Goal: Task Accomplishment & Management: Use online tool/utility

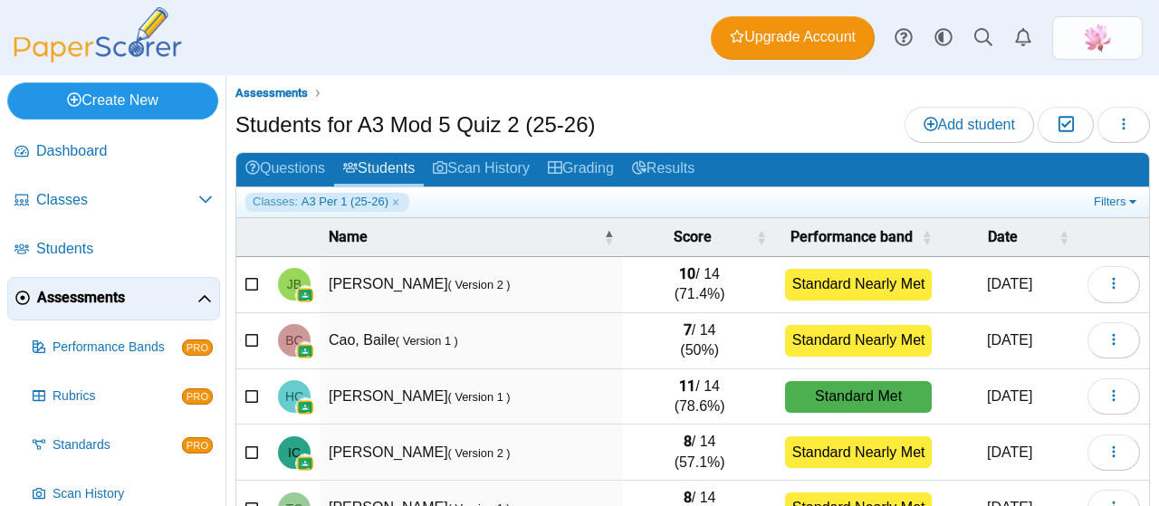
click at [134, 96] on link "Create New" at bounding box center [112, 100] width 211 height 36
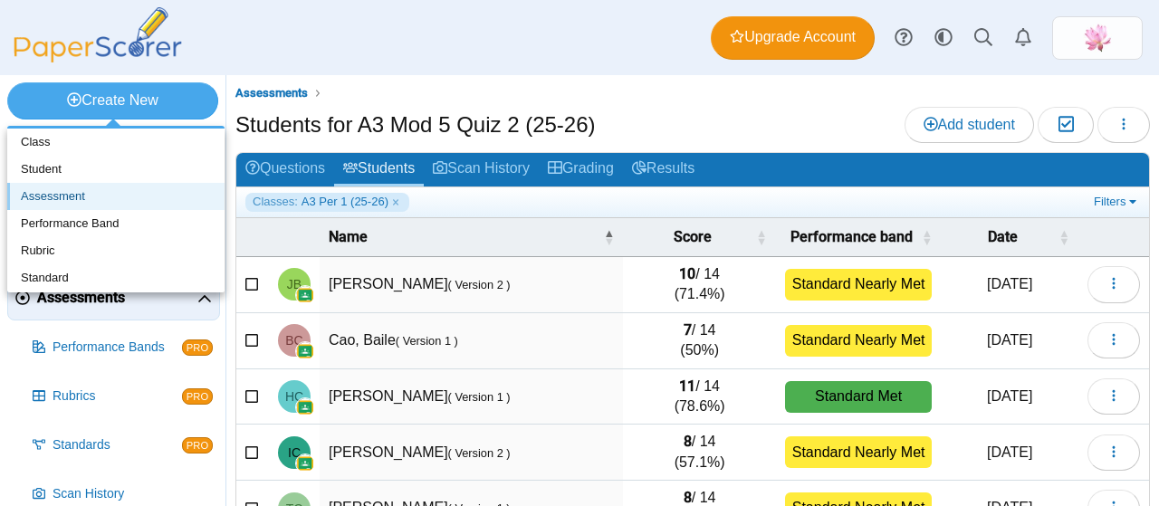
click at [90, 197] on link "Assessment" at bounding box center [115, 196] width 217 height 27
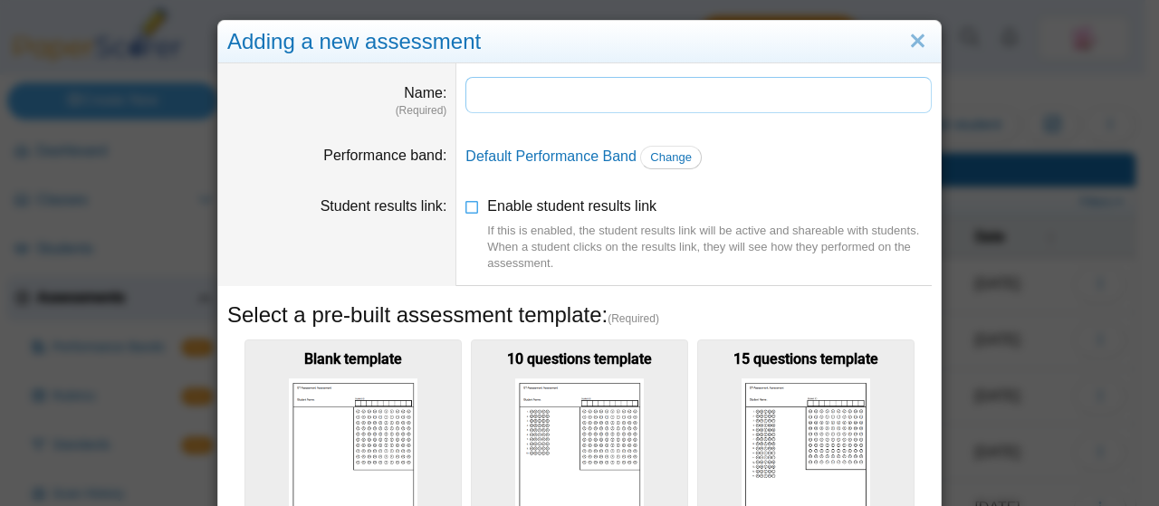
click at [535, 101] on input "Name" at bounding box center [698, 95] width 466 height 36
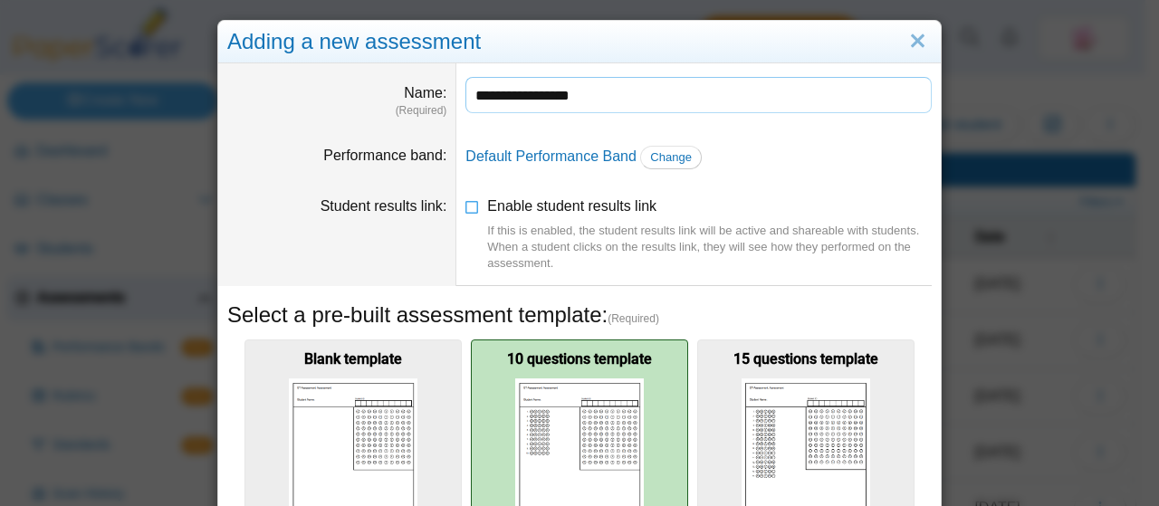
type input "**********"
click at [543, 379] on img at bounding box center [579, 466] width 129 height 175
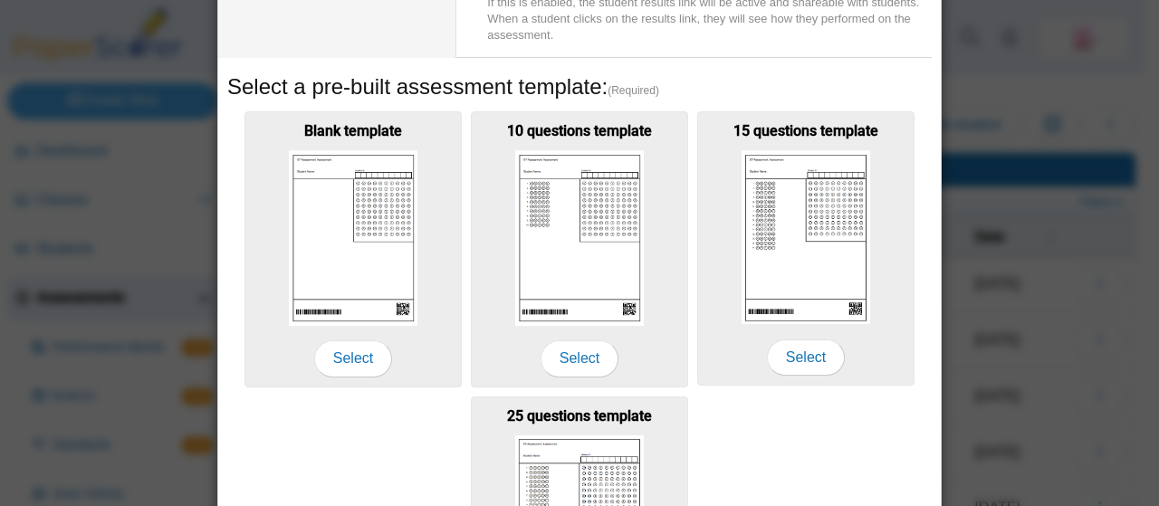
scroll to position [230, 0]
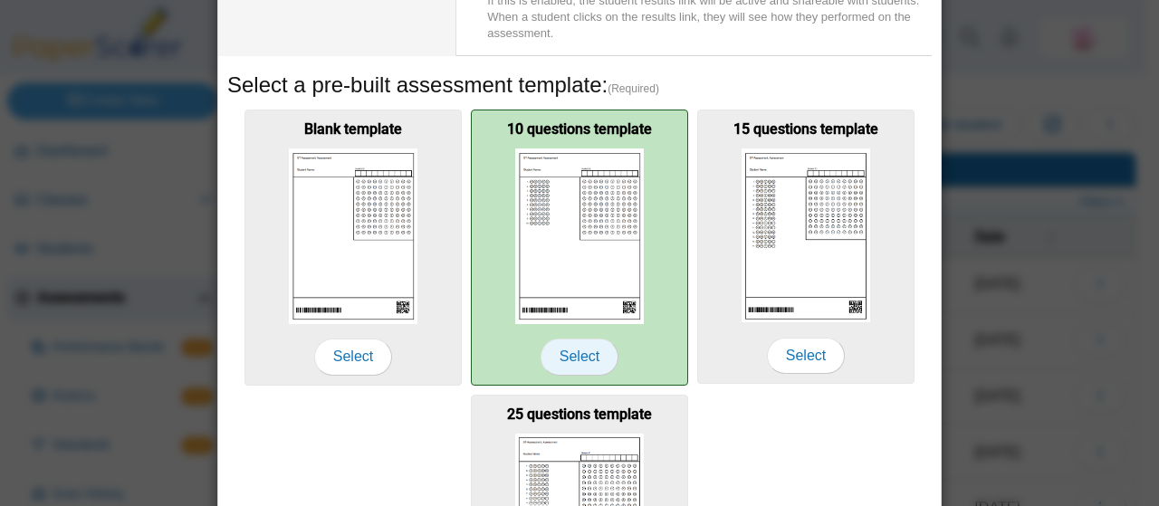
click at [569, 355] on span "Select" at bounding box center [580, 357] width 78 height 36
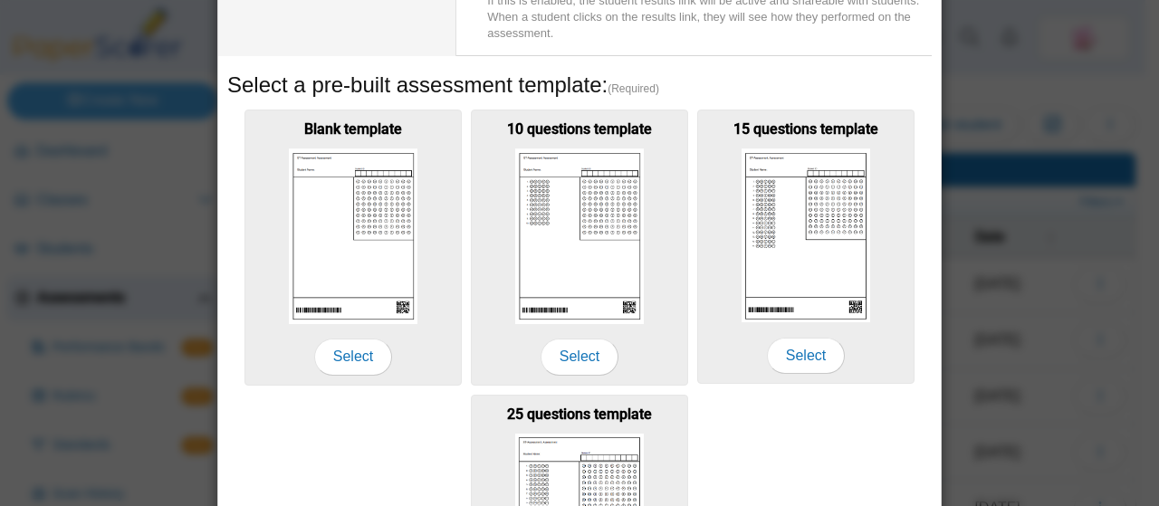
scroll to position [462, 0]
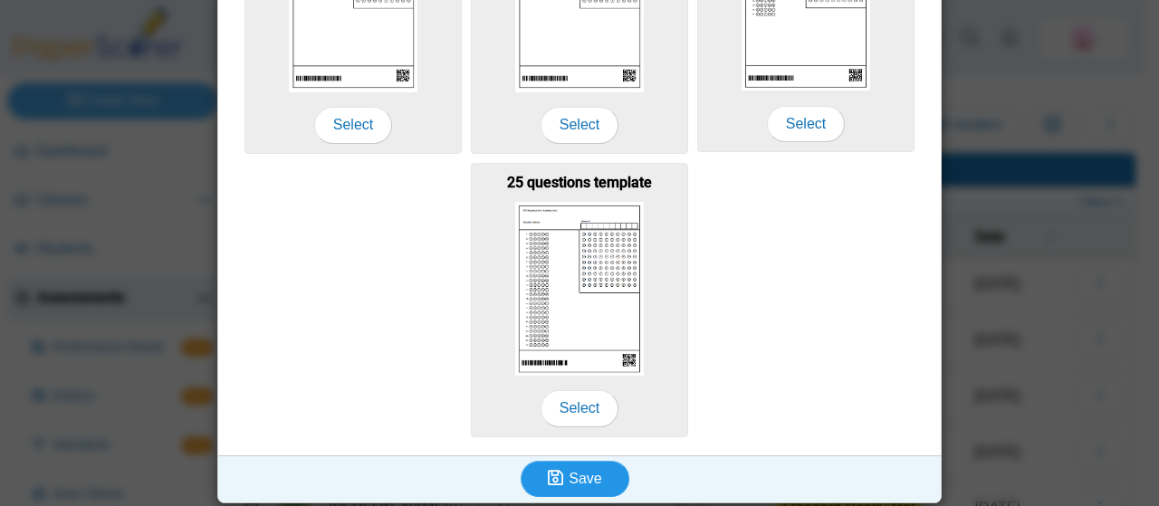
click at [593, 472] on span "Save" at bounding box center [585, 478] width 33 height 15
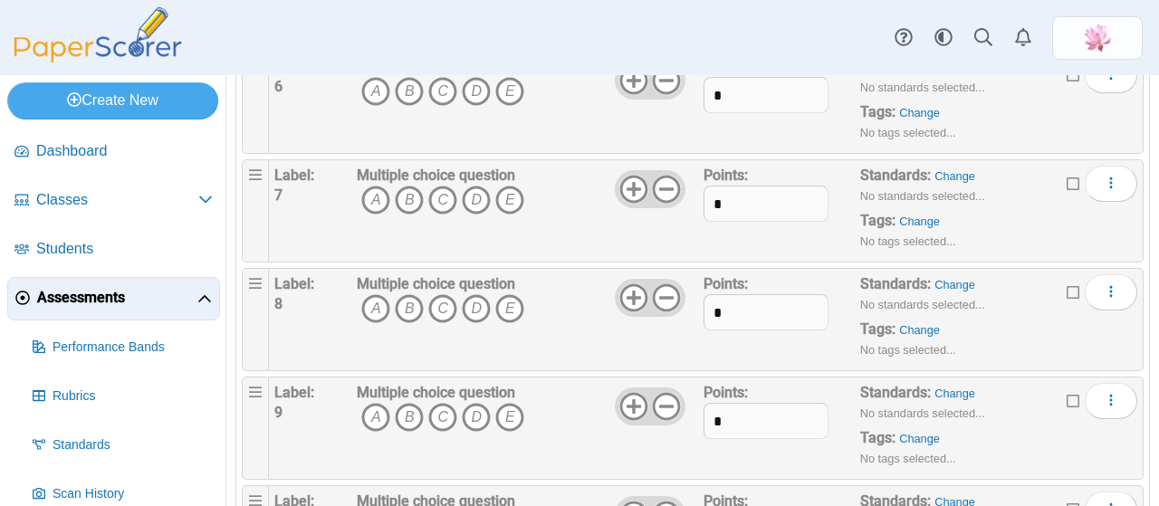
scroll to position [855, 0]
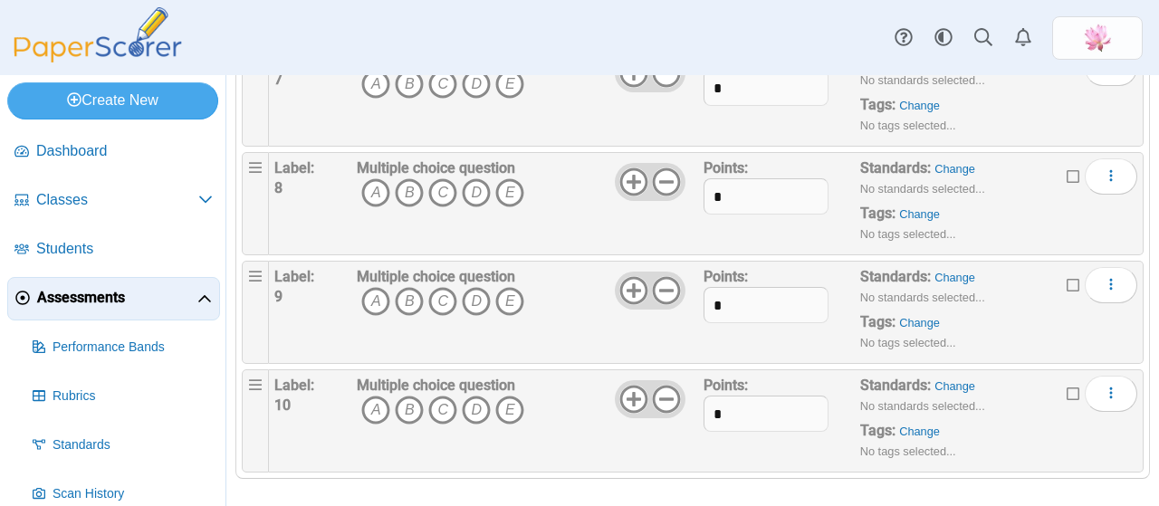
click at [1067, 386] on icon at bounding box center [1074, 392] width 14 height 13
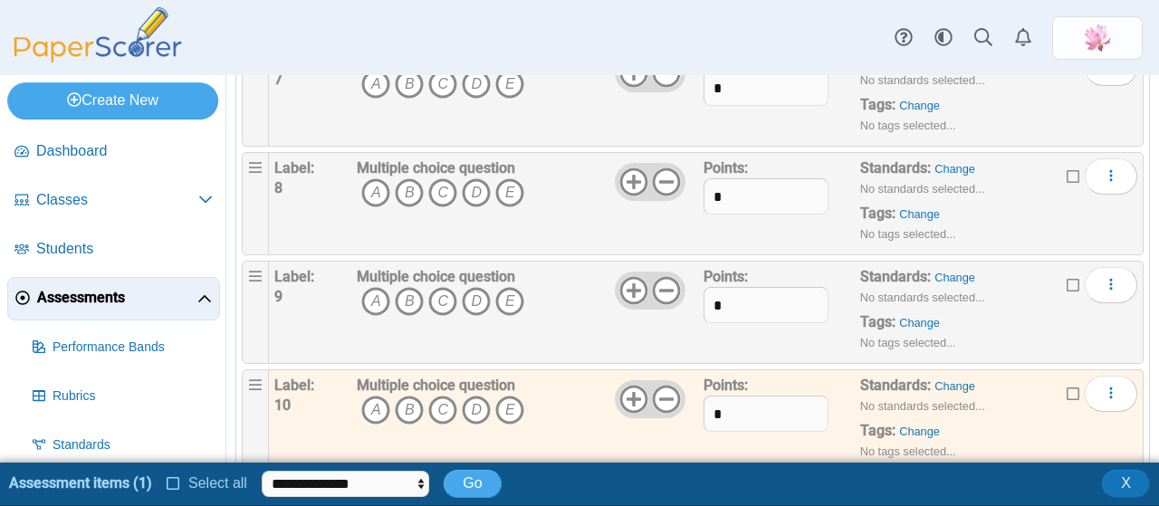
click at [1067, 277] on icon at bounding box center [1074, 283] width 14 height 13
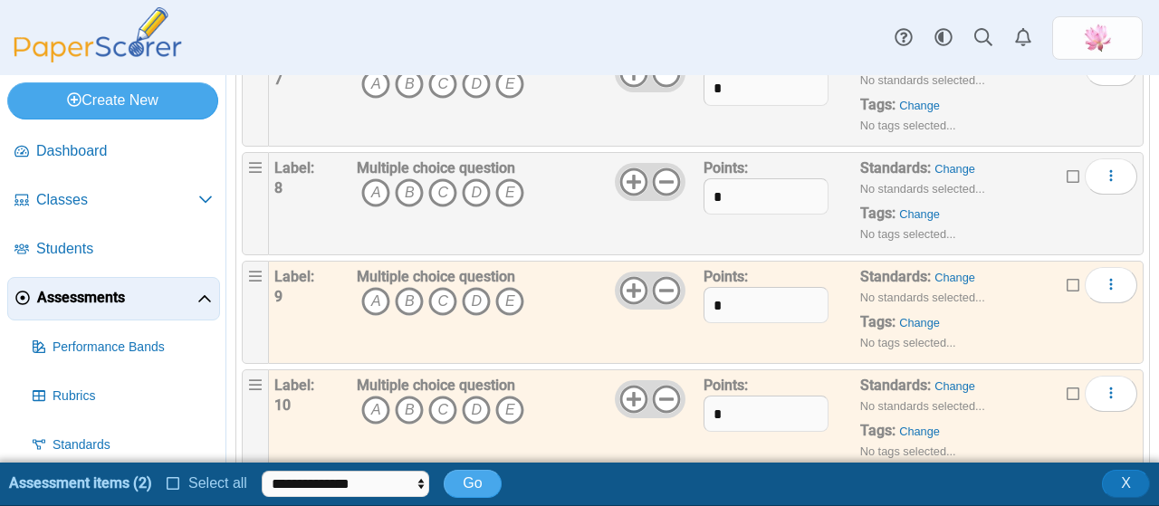
click at [1067, 171] on icon at bounding box center [1074, 174] width 14 height 13
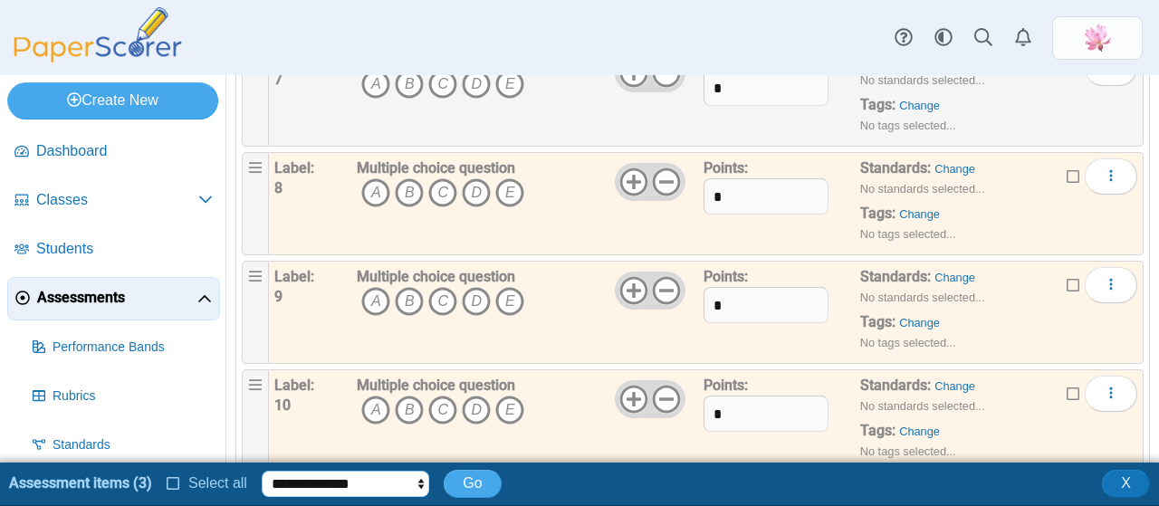
click at [387, 479] on select "**********" at bounding box center [346, 484] width 168 height 27
select select "******"
click at [262, 471] on select "**********" at bounding box center [346, 484] width 168 height 27
click at [452, 475] on button "Go" at bounding box center [472, 483] width 57 height 27
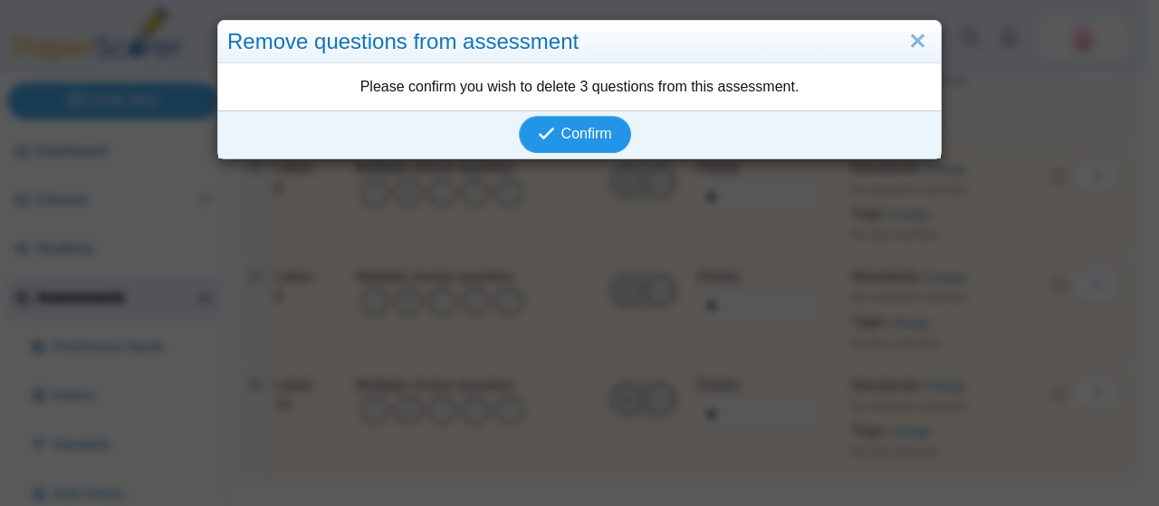
click at [595, 126] on span "Confirm" at bounding box center [586, 133] width 51 height 15
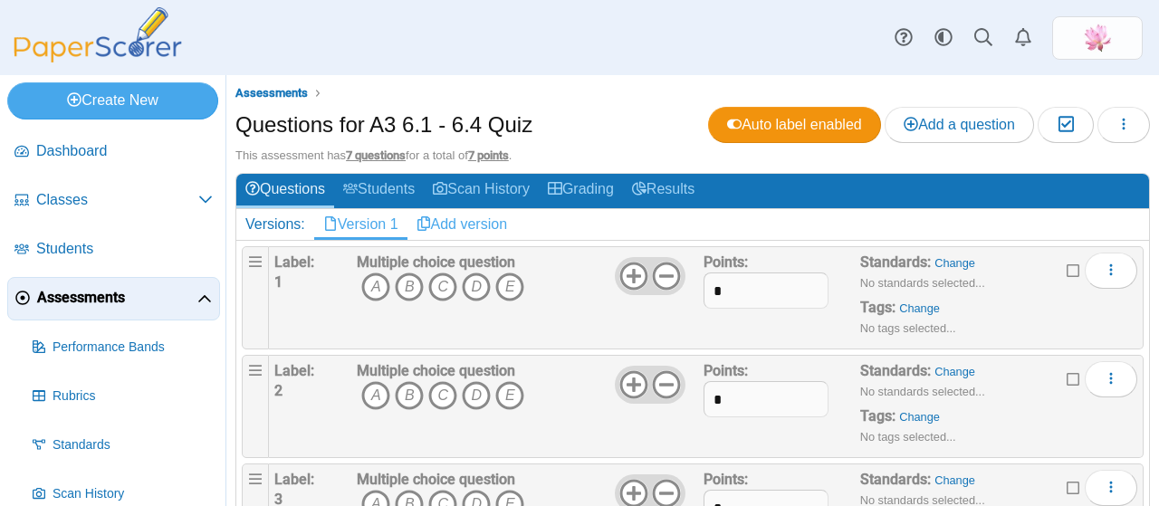
click at [476, 218] on link "Add version" at bounding box center [462, 224] width 110 height 31
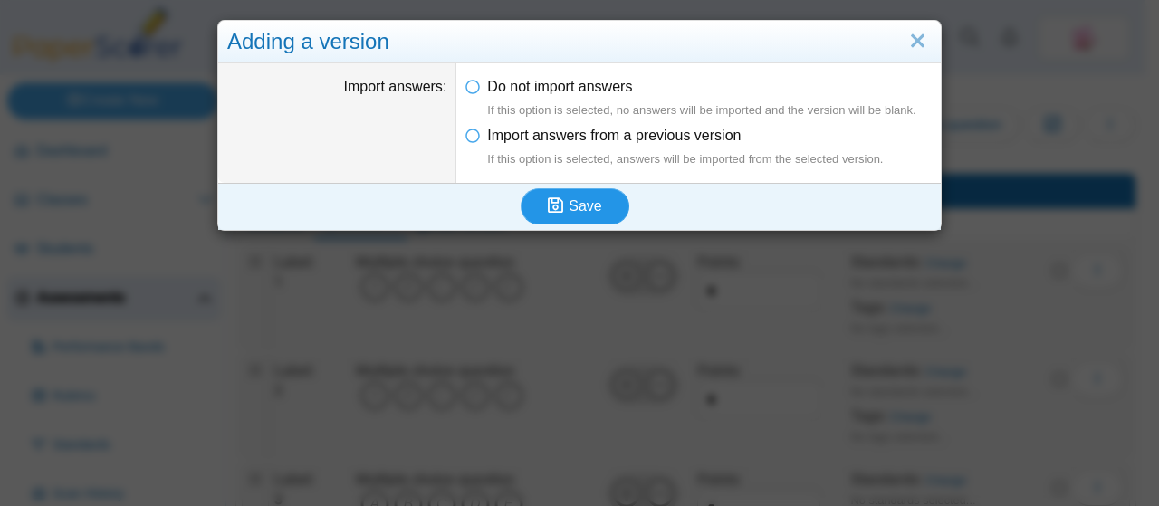
click at [561, 209] on icon "submit" at bounding box center [558, 207] width 21 height 20
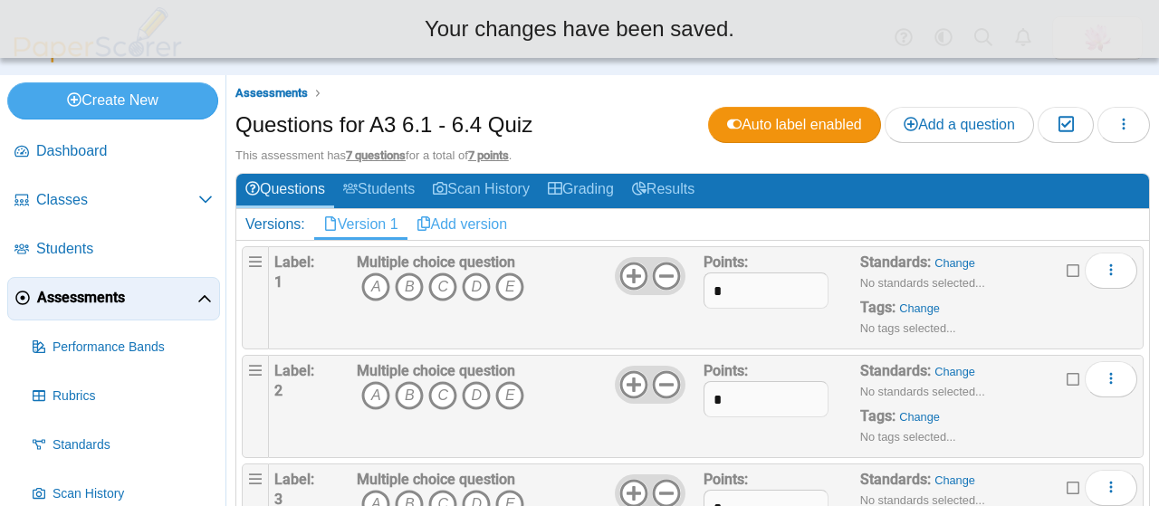
click at [485, 225] on link "Add version" at bounding box center [462, 224] width 110 height 31
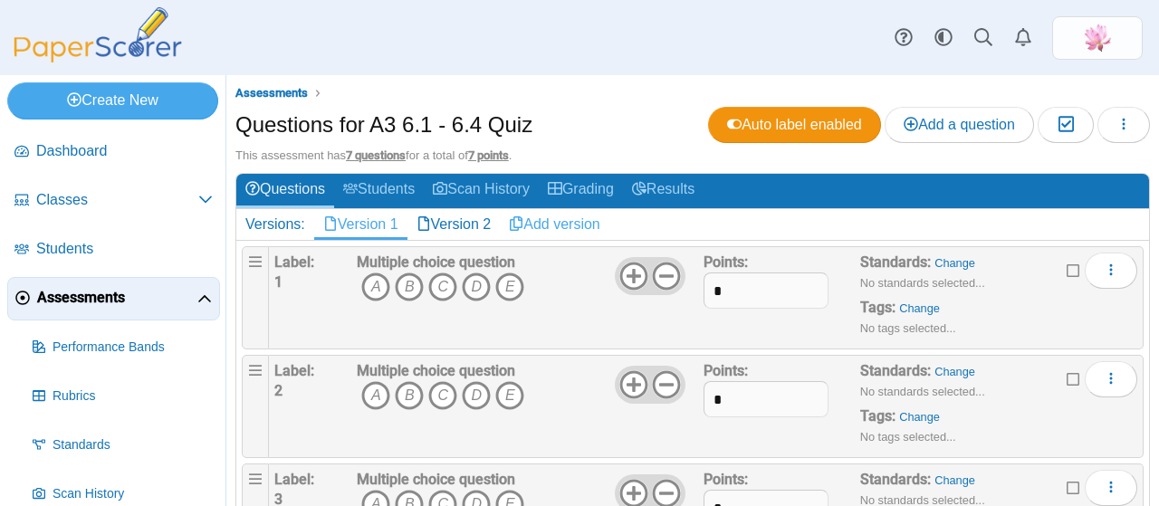
click at [567, 224] on link "Add version" at bounding box center [555, 224] width 110 height 31
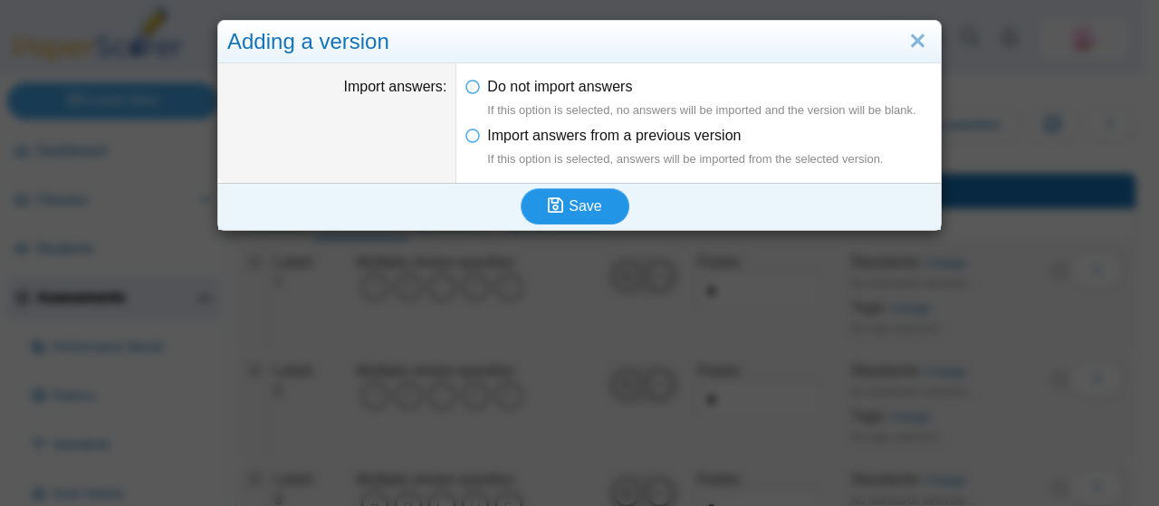
click at [569, 209] on span "Save" at bounding box center [585, 205] width 33 height 15
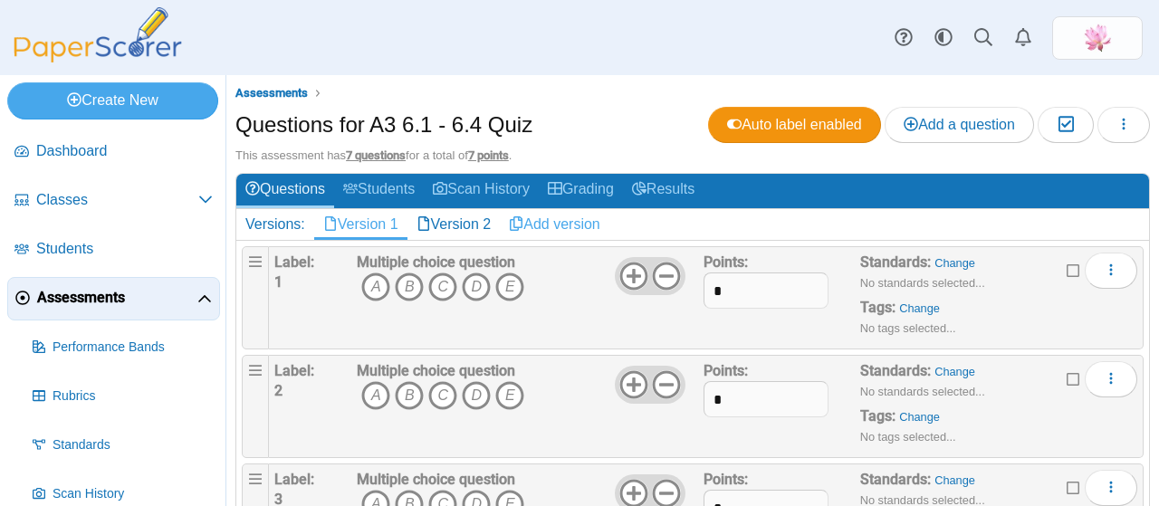
click at [574, 221] on link "Add version" at bounding box center [555, 224] width 110 height 31
click at [663, 224] on link "Add version" at bounding box center [648, 224] width 110 height 31
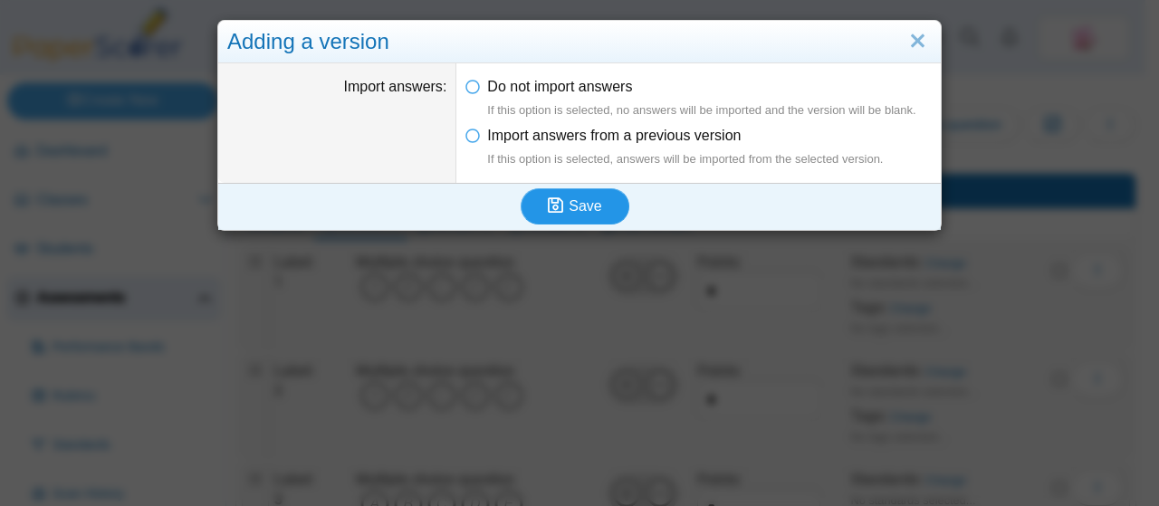
click at [565, 193] on button "Save" at bounding box center [575, 206] width 109 height 36
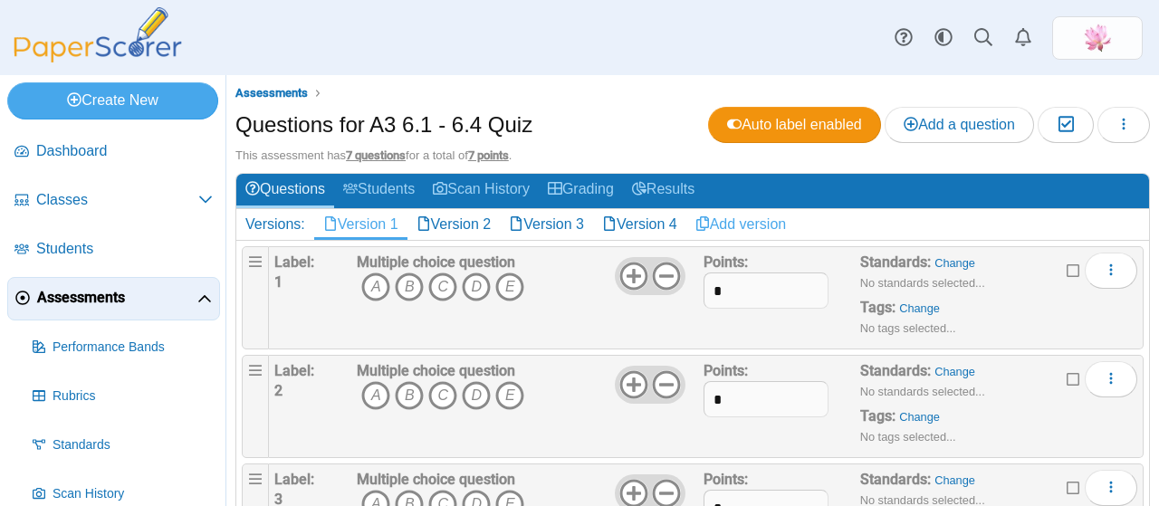
click at [781, 225] on link "Add version" at bounding box center [741, 224] width 110 height 31
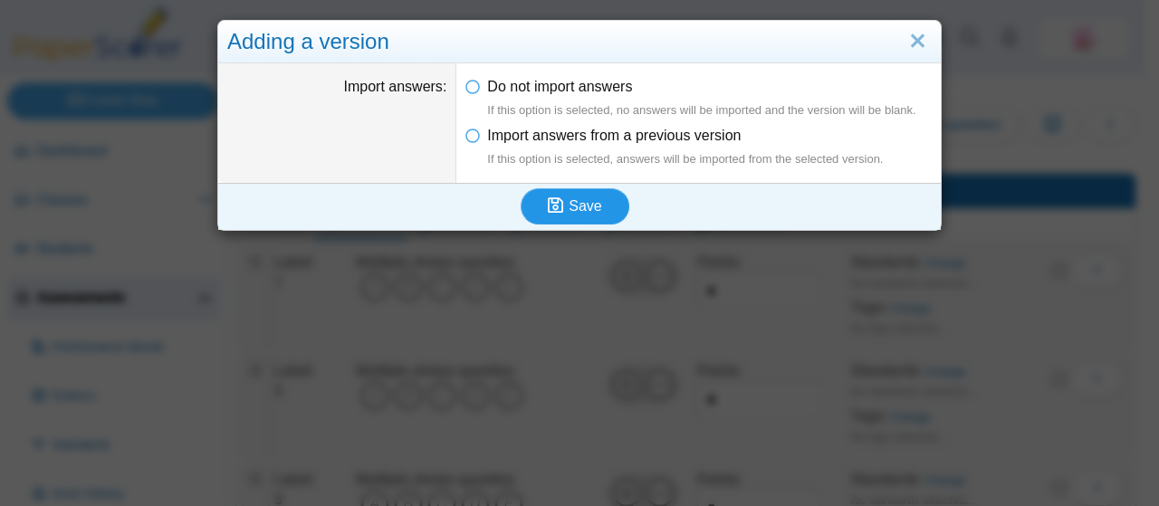
click at [590, 202] on span "Save" at bounding box center [585, 205] width 33 height 15
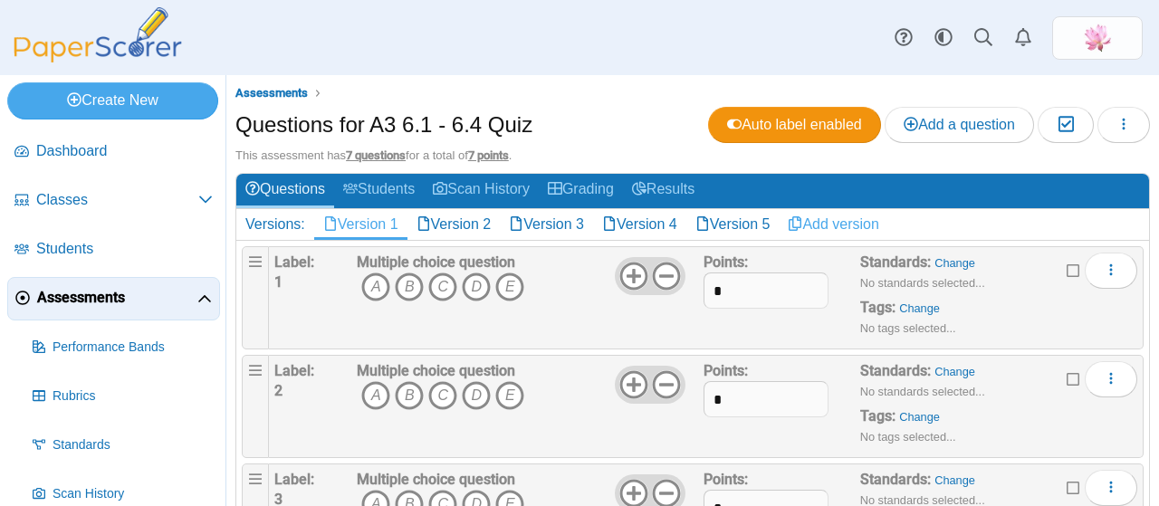
click at [855, 222] on link "Add version" at bounding box center [834, 224] width 110 height 31
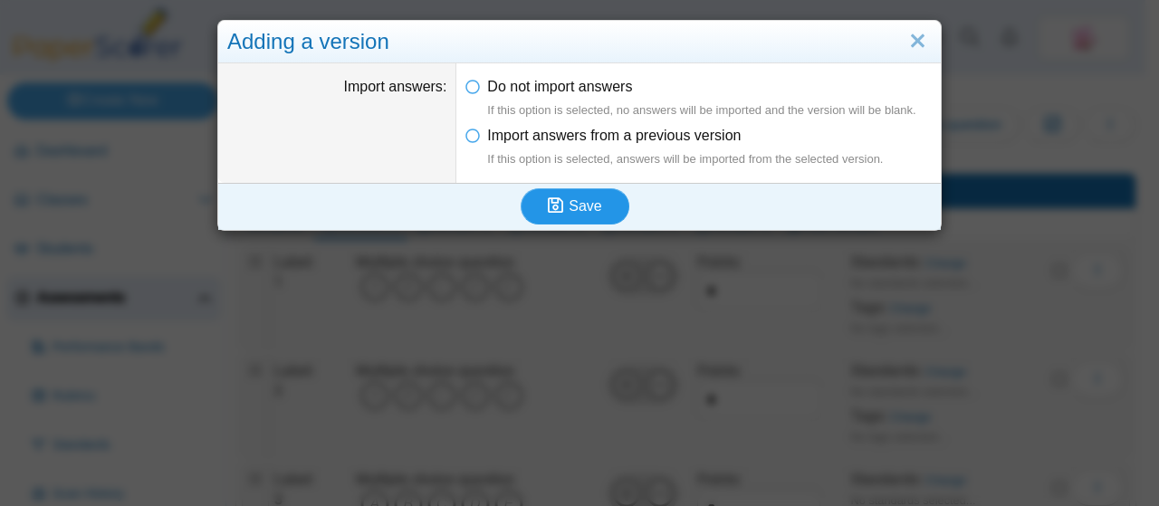
click at [561, 197] on icon "submit" at bounding box center [558, 207] width 21 height 20
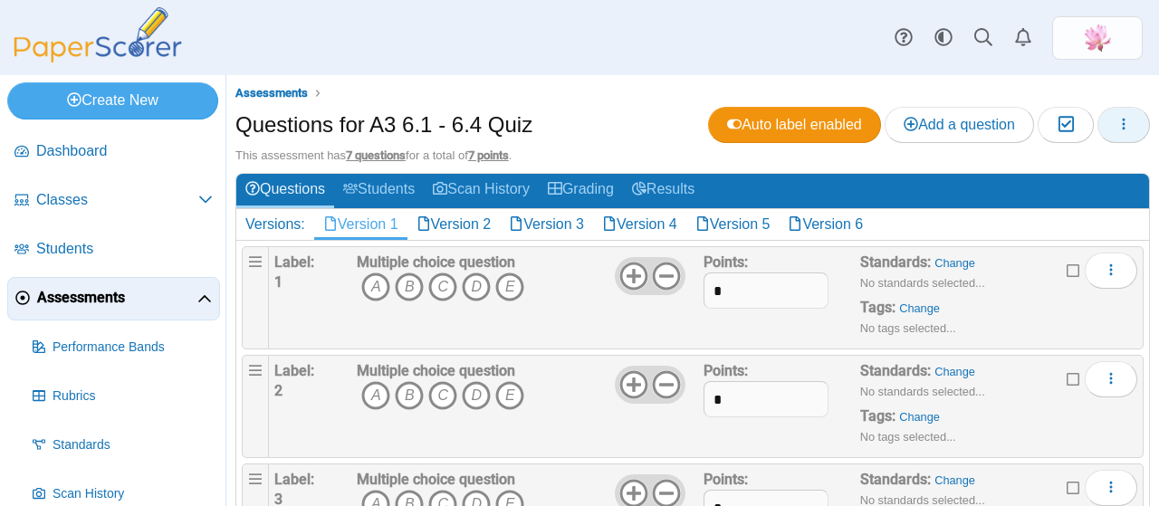
click at [1121, 117] on button "button" at bounding box center [1124, 125] width 53 height 36
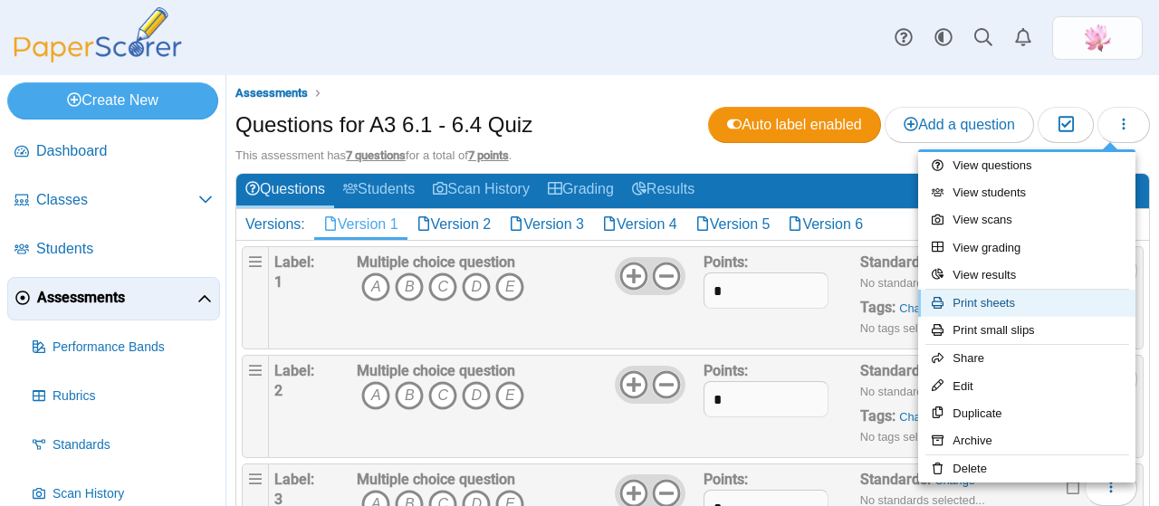
click at [1008, 292] on link "Print sheets" at bounding box center [1026, 303] width 217 height 27
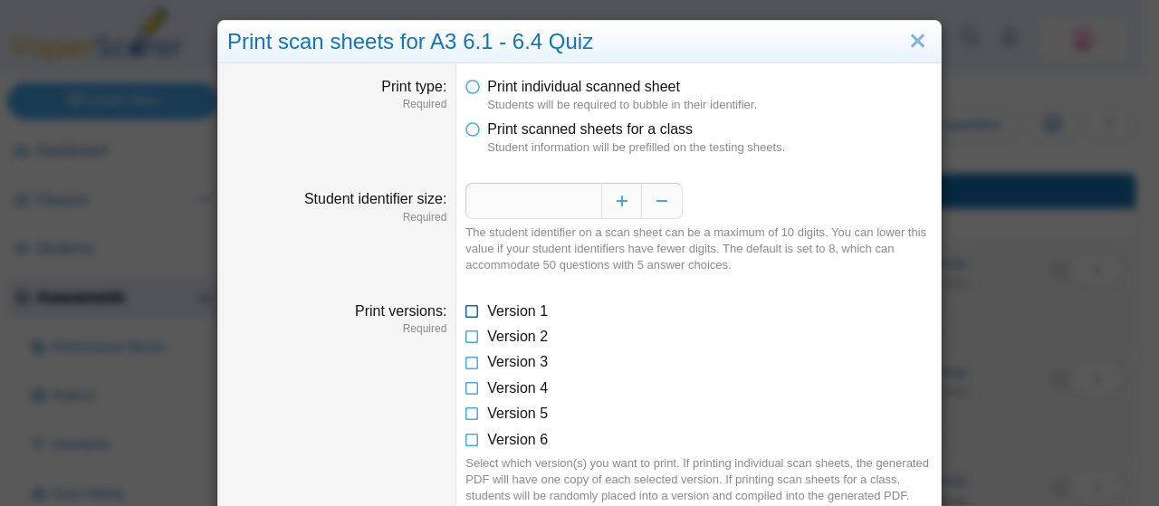
click at [465, 312] on icon at bounding box center [472, 308] width 14 height 13
click at [469, 131] on icon at bounding box center [472, 126] width 14 height 13
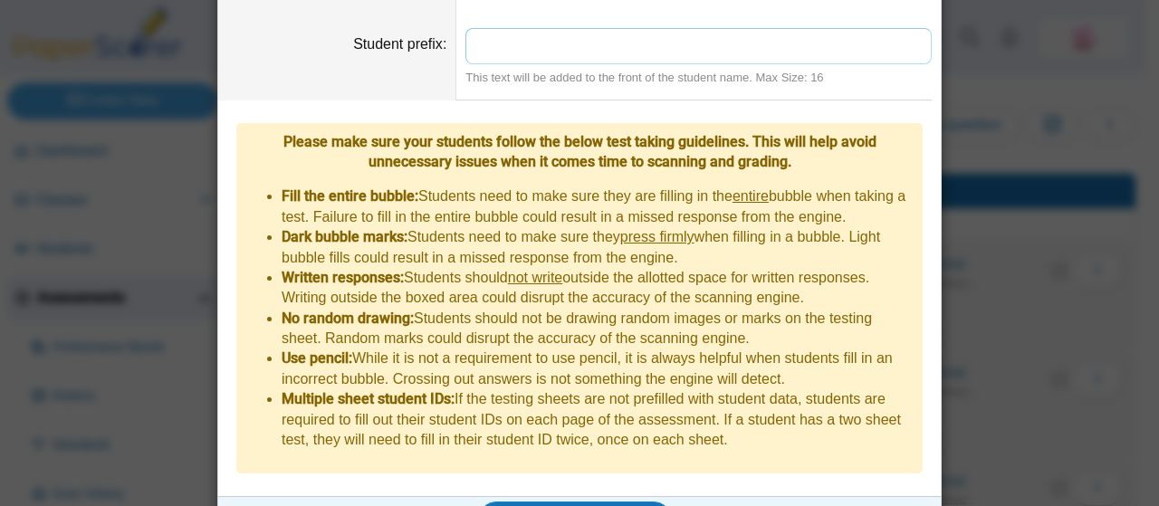
scroll to position [556, 0]
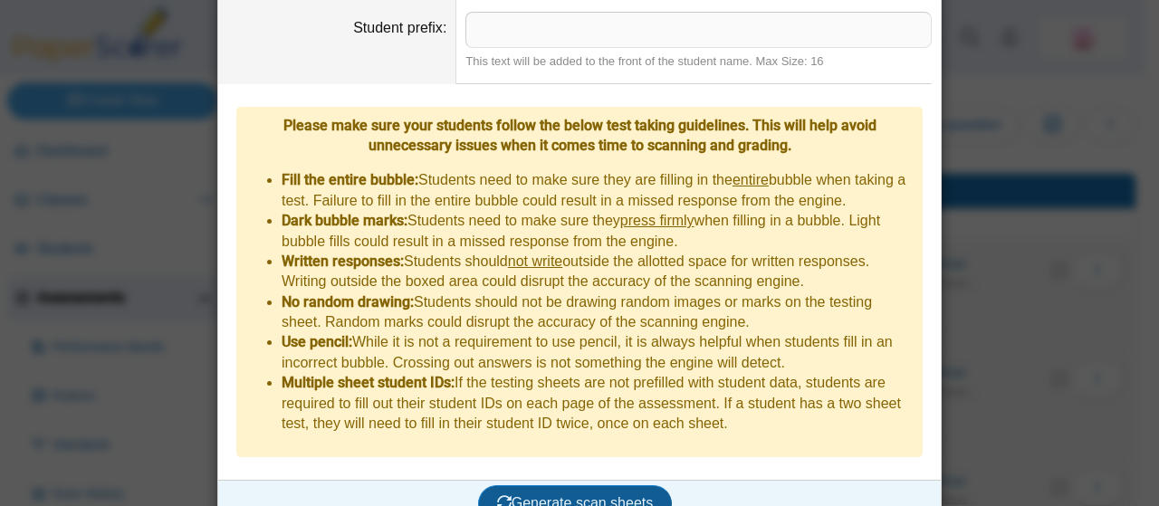
click at [623, 485] on button "Generate scan sheets" at bounding box center [575, 503] width 195 height 36
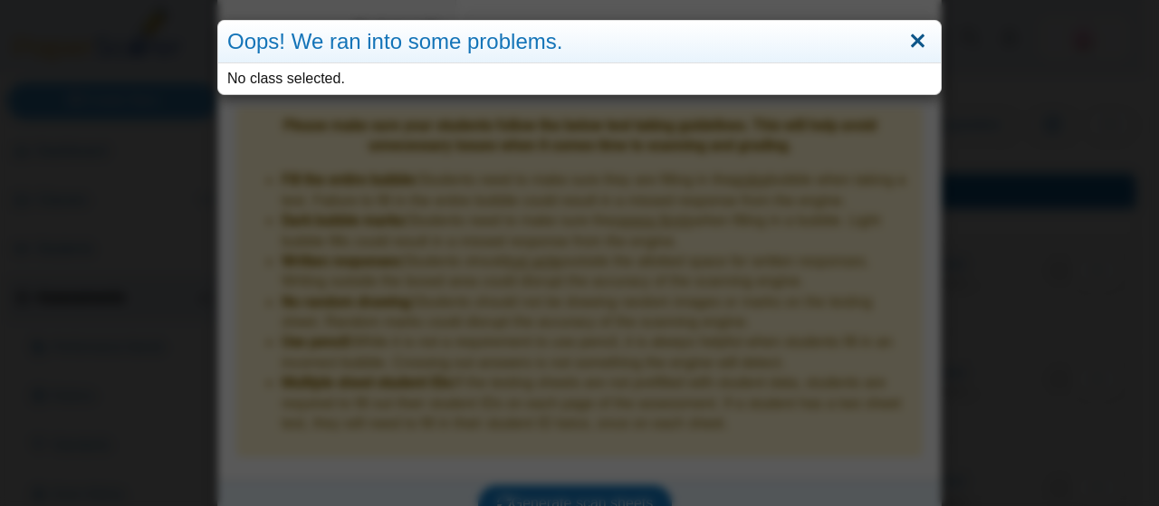
click at [909, 35] on link "Close" at bounding box center [918, 41] width 28 height 31
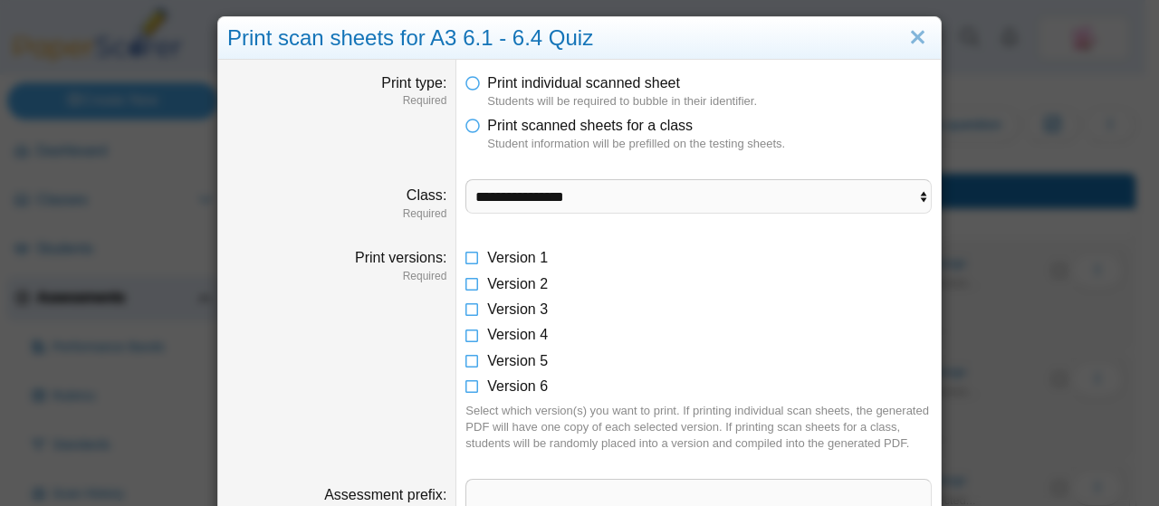
scroll to position [0, 0]
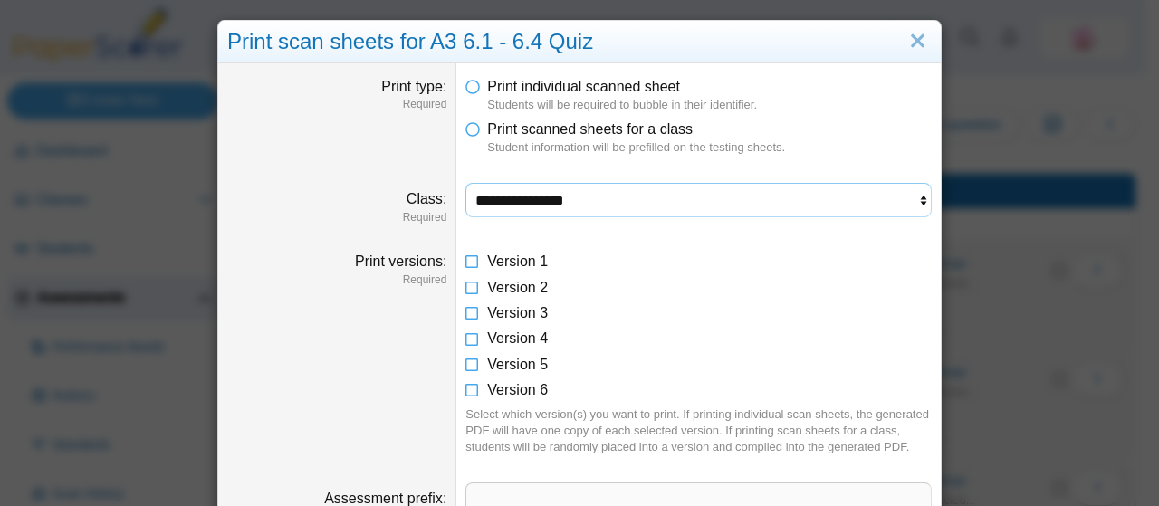
click at [528, 208] on select "**********" at bounding box center [698, 200] width 466 height 34
select select "**********"
click at [465, 183] on select "**********" at bounding box center [698, 200] width 466 height 34
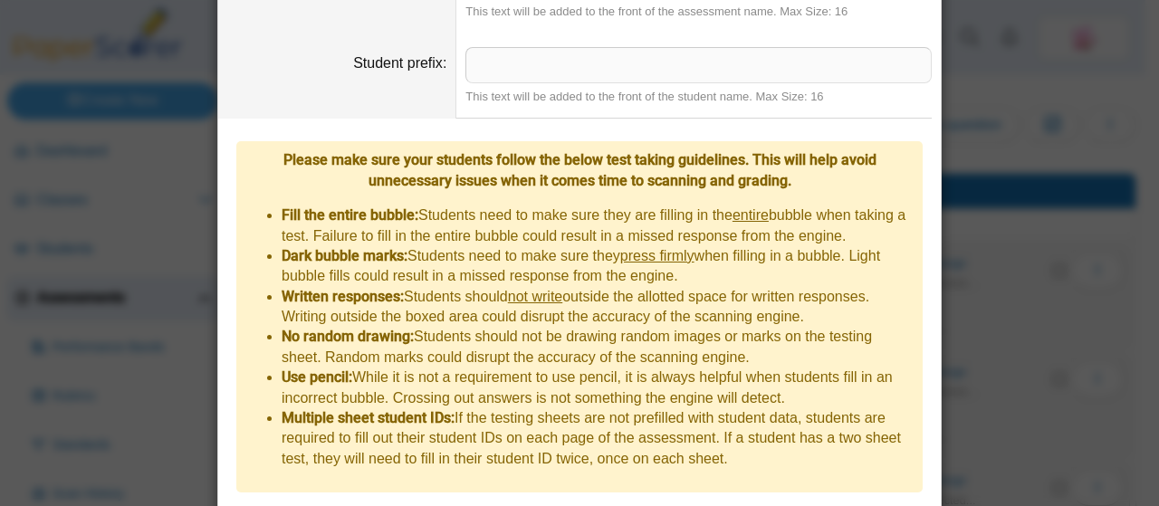
scroll to position [629, 0]
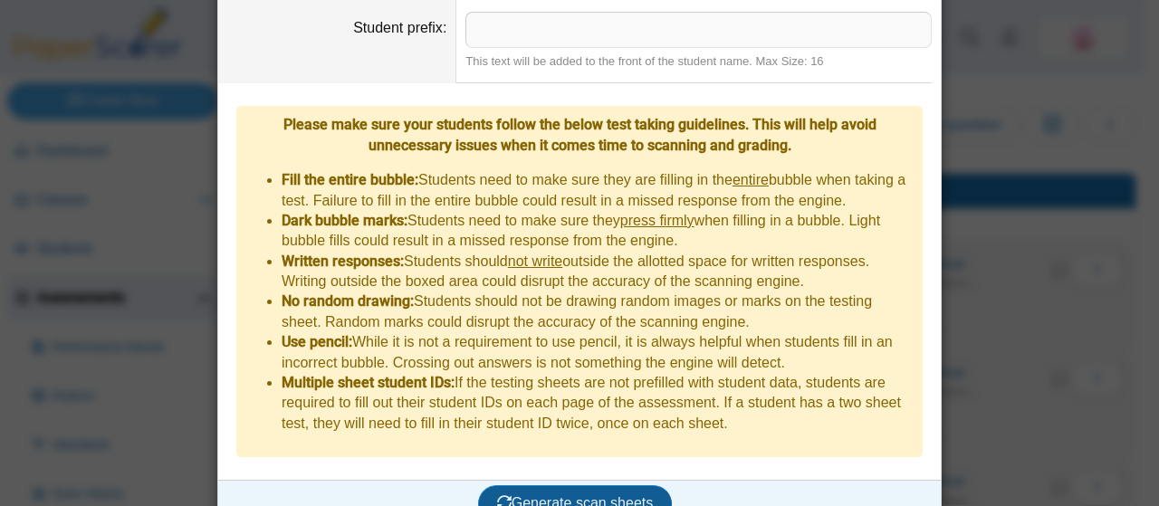
click at [566, 495] on span "Generate scan sheets" at bounding box center [575, 502] width 157 height 15
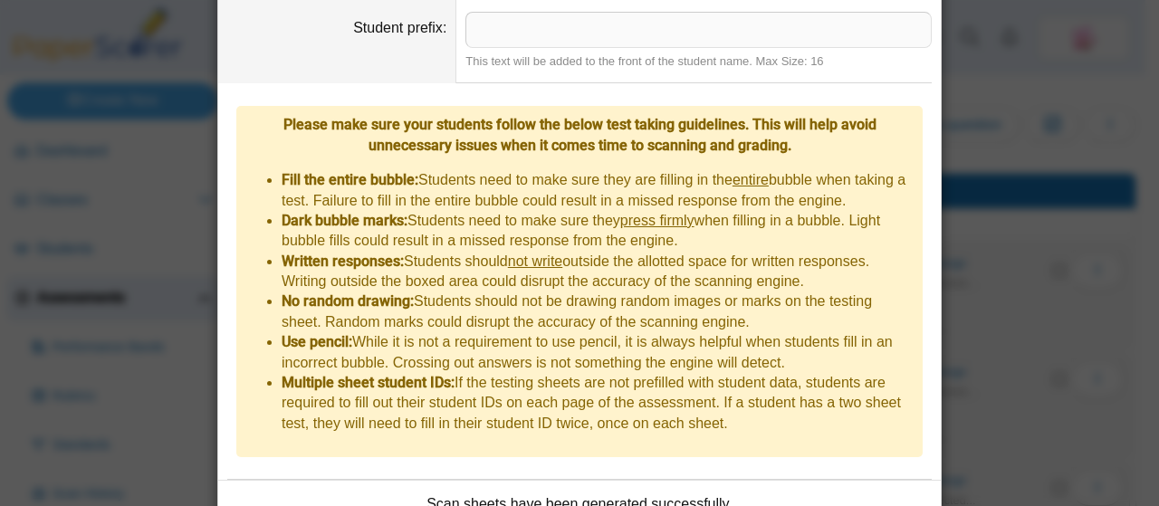
scroll to position [774, 0]
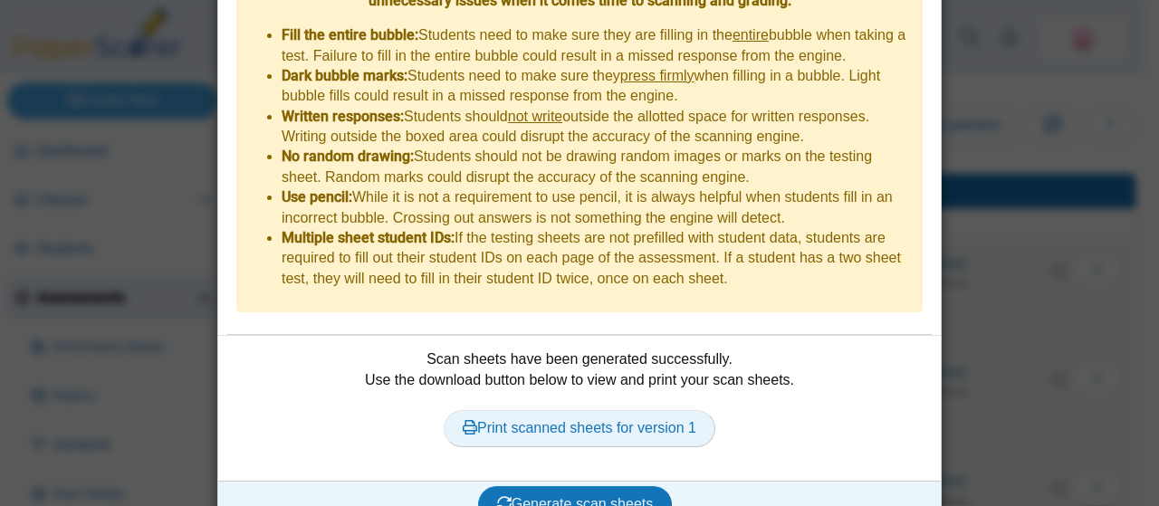
click at [635, 410] on link "Print scanned sheets for version 1" at bounding box center [580, 428] width 272 height 36
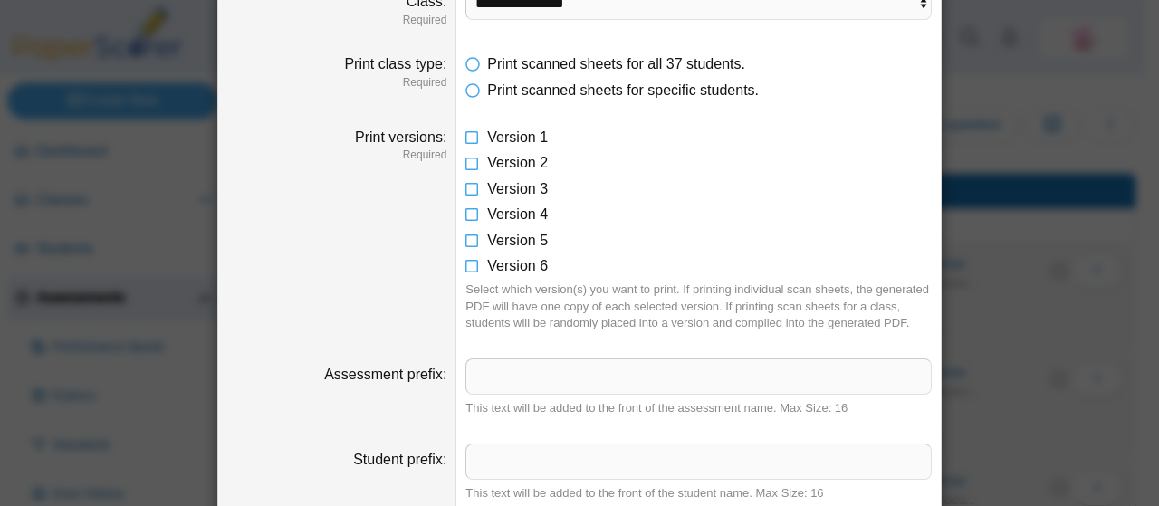
scroll to position [196, 0]
click at [465, 135] on icon at bounding box center [472, 135] width 14 height 13
click at [465, 162] on icon at bounding box center [472, 161] width 14 height 13
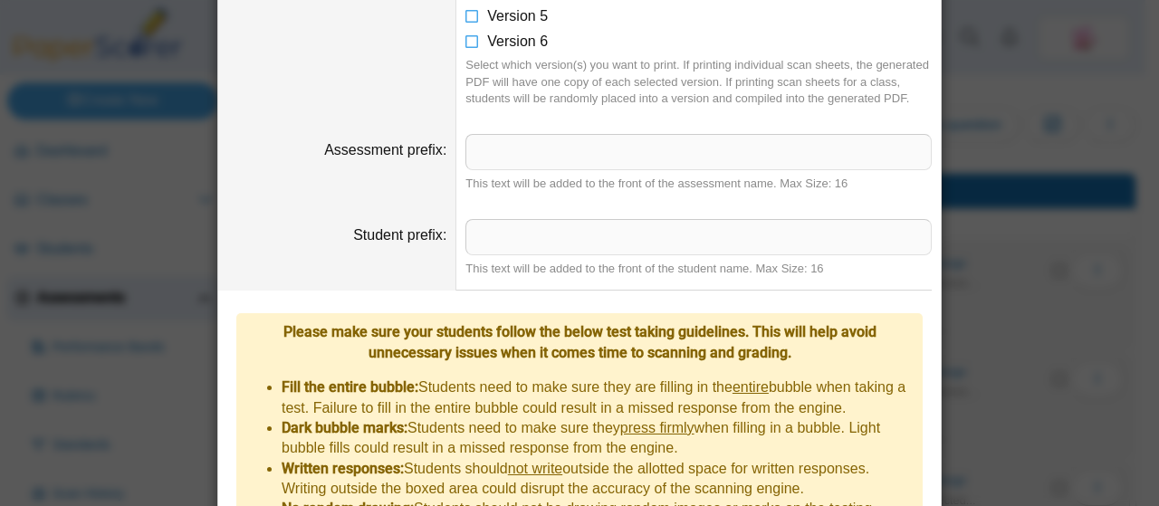
scroll to position [774, 0]
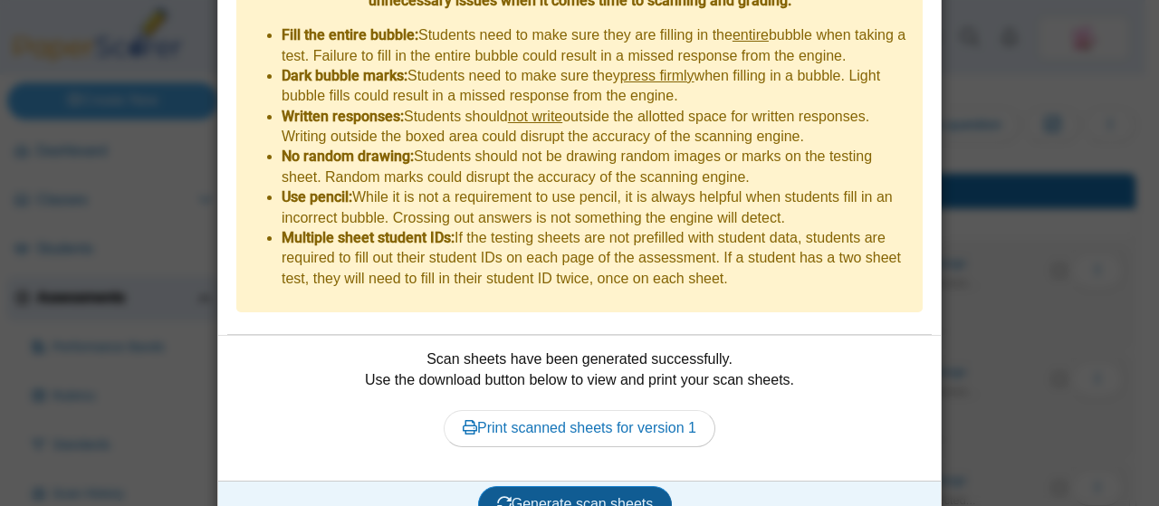
click at [590, 496] on span "Generate scan sheets" at bounding box center [575, 503] width 157 height 15
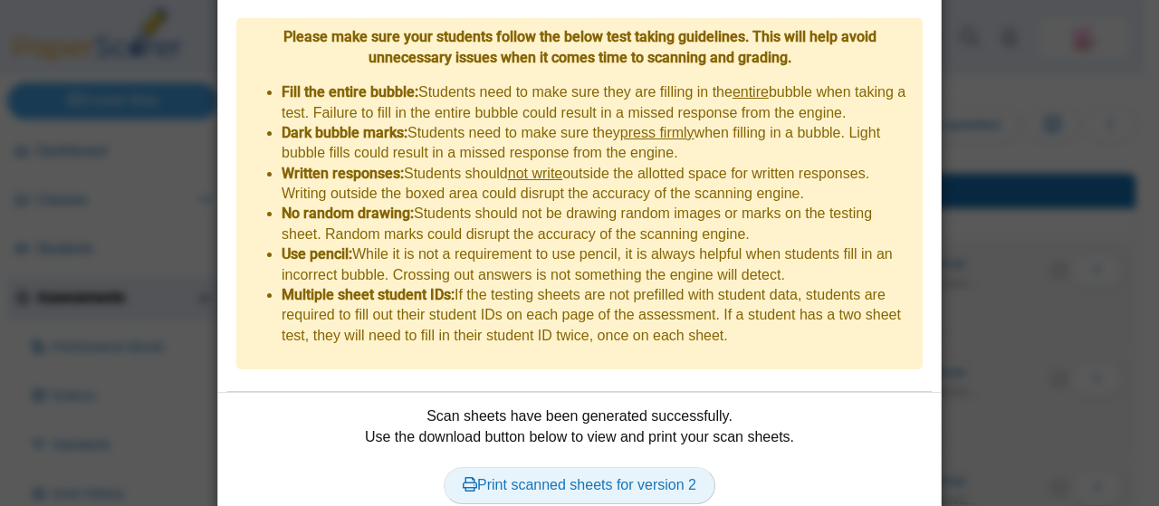
click at [648, 467] on link "Print scanned sheets for version 2" at bounding box center [580, 485] width 272 height 36
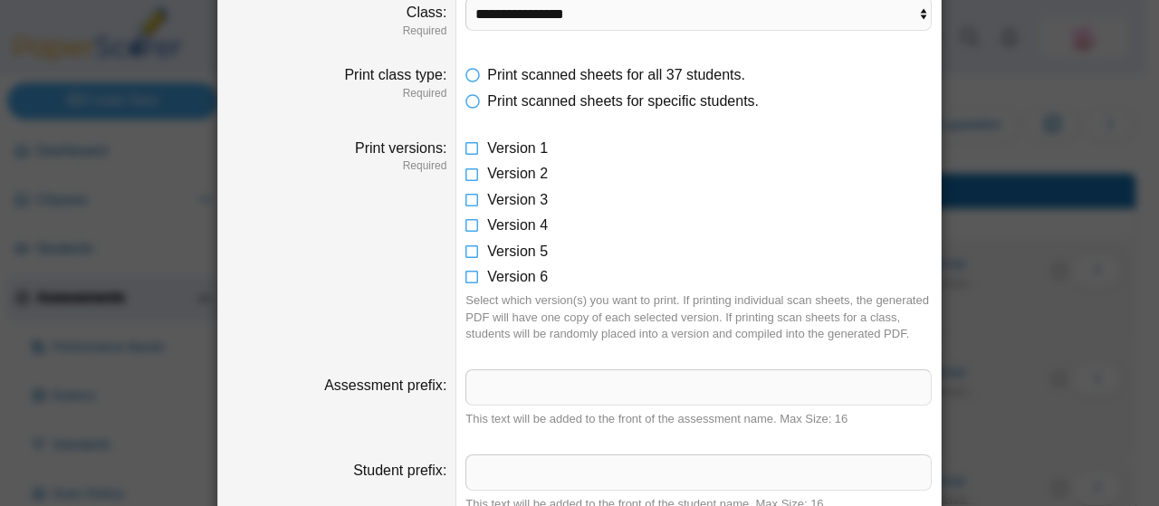
scroll to position [182, 0]
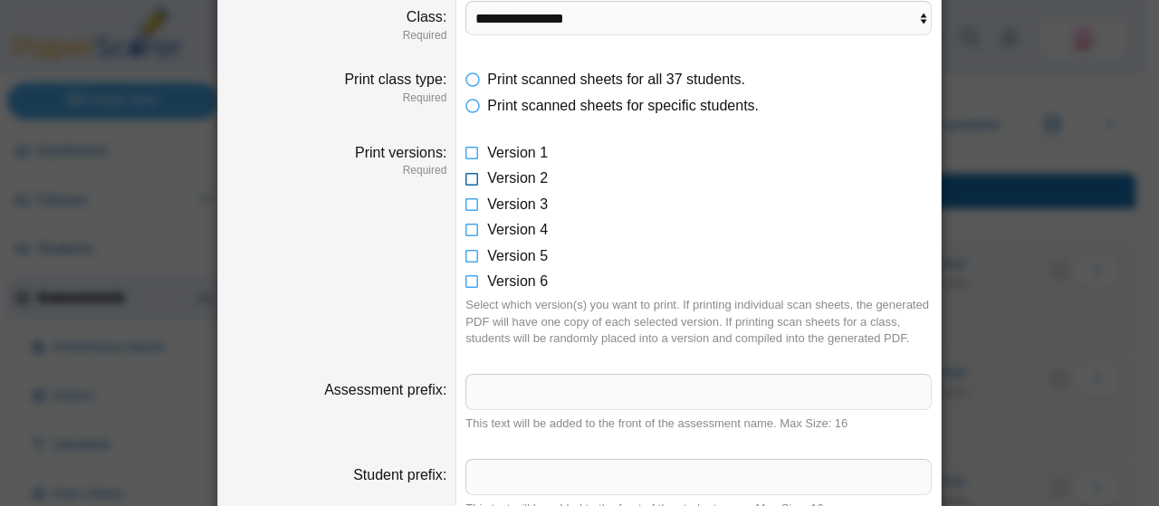
click at [465, 175] on icon at bounding box center [472, 174] width 14 height 13
click at [465, 203] on icon at bounding box center [472, 201] width 14 height 13
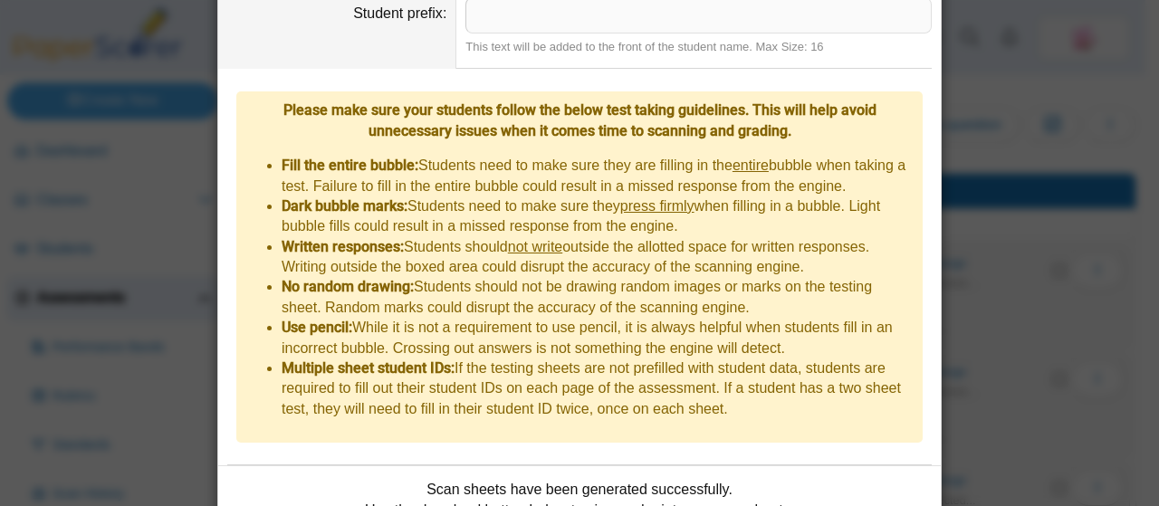
scroll to position [774, 0]
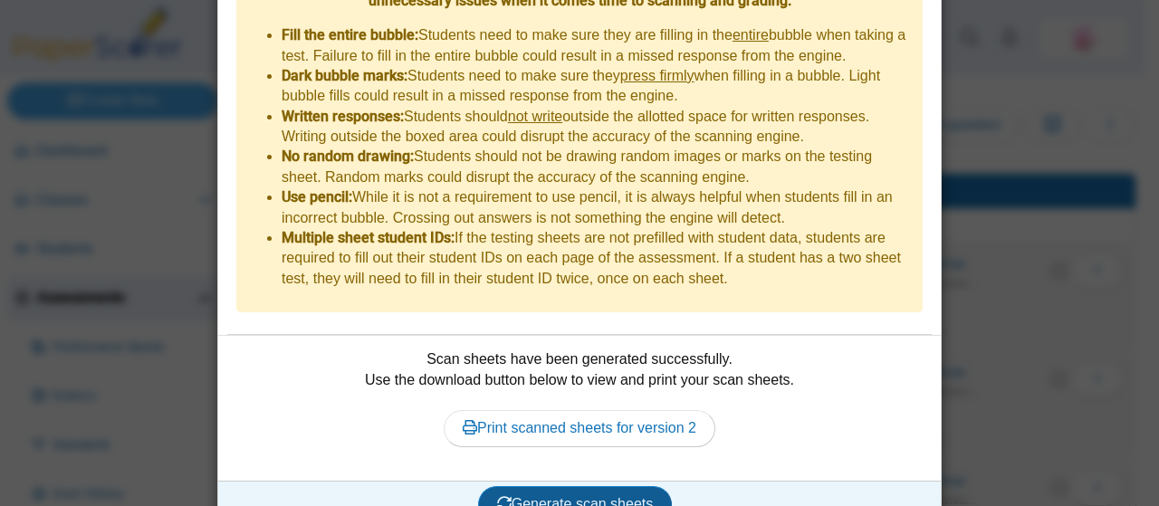
click at [615, 496] on span "Generate scan sheets" at bounding box center [575, 503] width 157 height 15
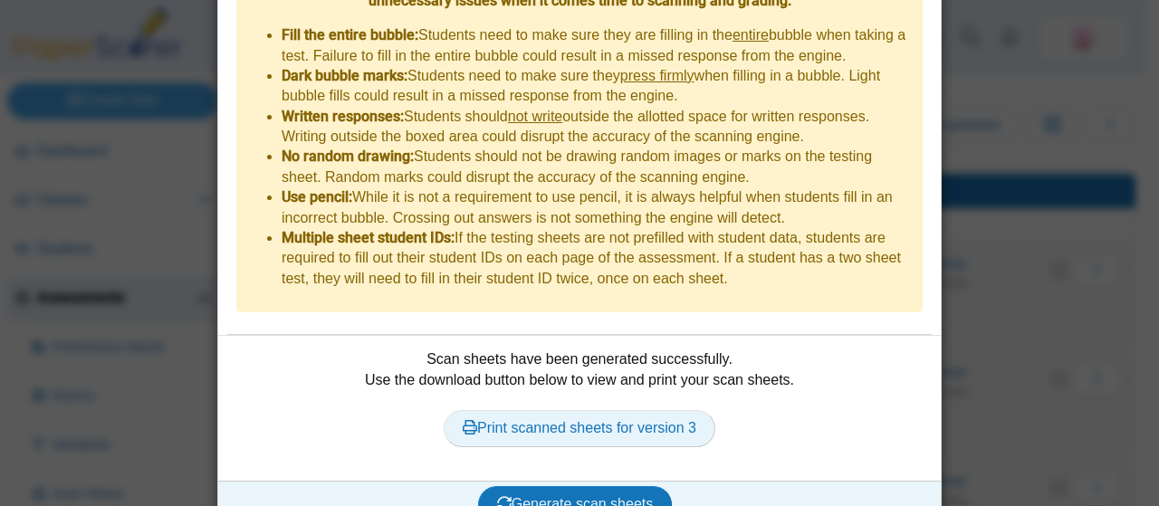
click at [632, 410] on link "Print scanned sheets for version 3" at bounding box center [580, 428] width 272 height 36
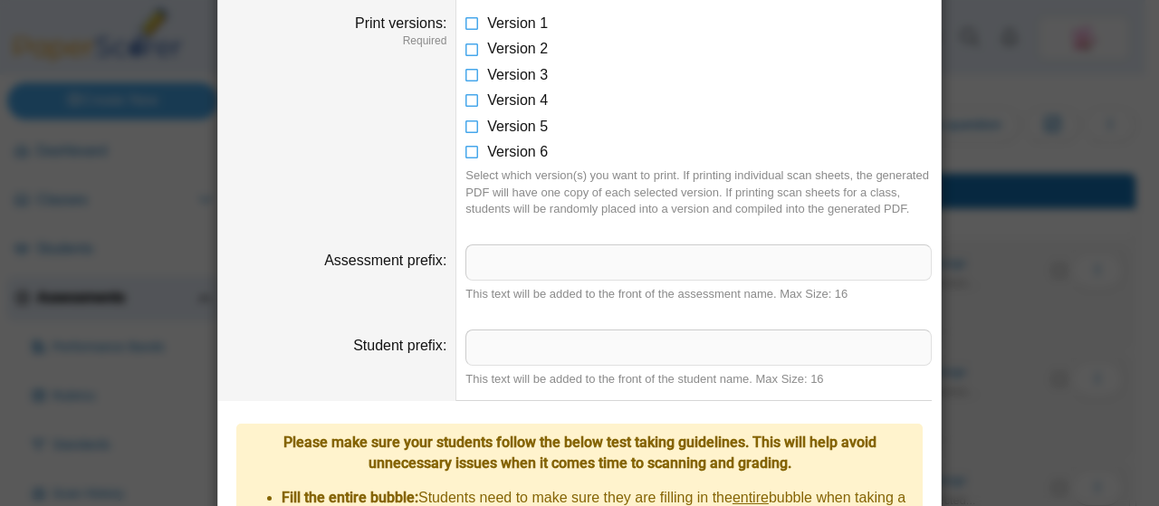
scroll to position [311, 0]
click at [467, 73] on icon at bounding box center [472, 72] width 14 height 13
click at [465, 95] on icon at bounding box center [472, 97] width 14 height 13
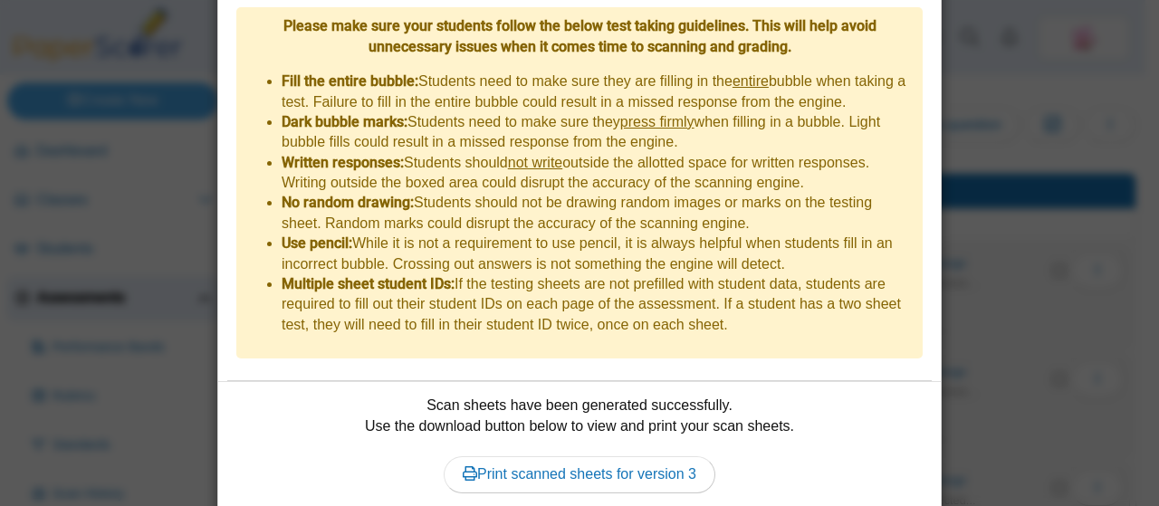
scroll to position [774, 0]
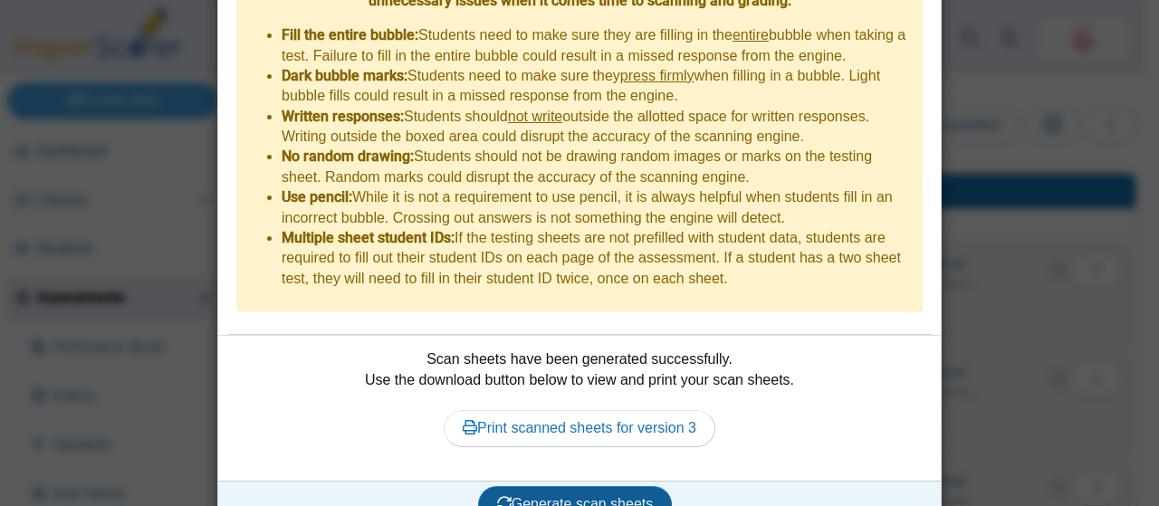
click at [638, 486] on button "Generate scan sheets" at bounding box center [575, 504] width 195 height 36
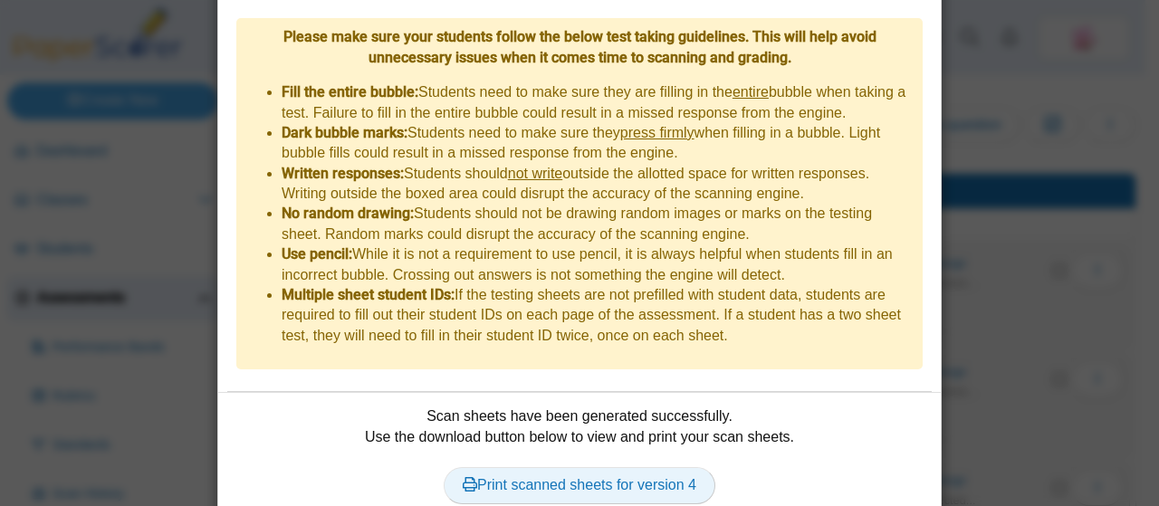
click at [638, 467] on link "Print scanned sheets for version 4" at bounding box center [580, 485] width 272 height 36
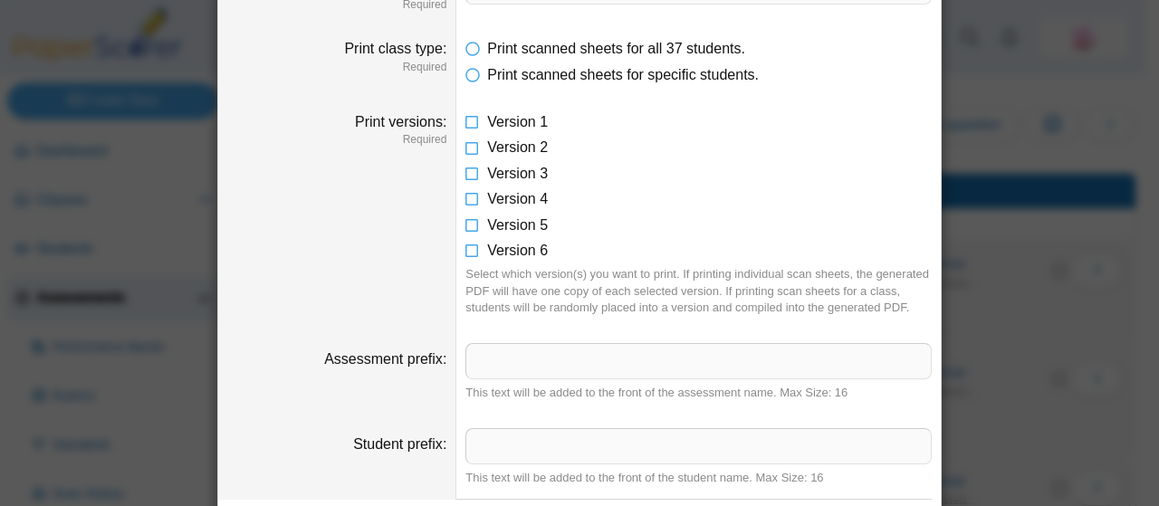
scroll to position [211, 0]
click at [465, 191] on icon at bounding box center [472, 197] width 14 height 13
click at [502, 227] on span "Version 5" at bounding box center [517, 226] width 61 height 15
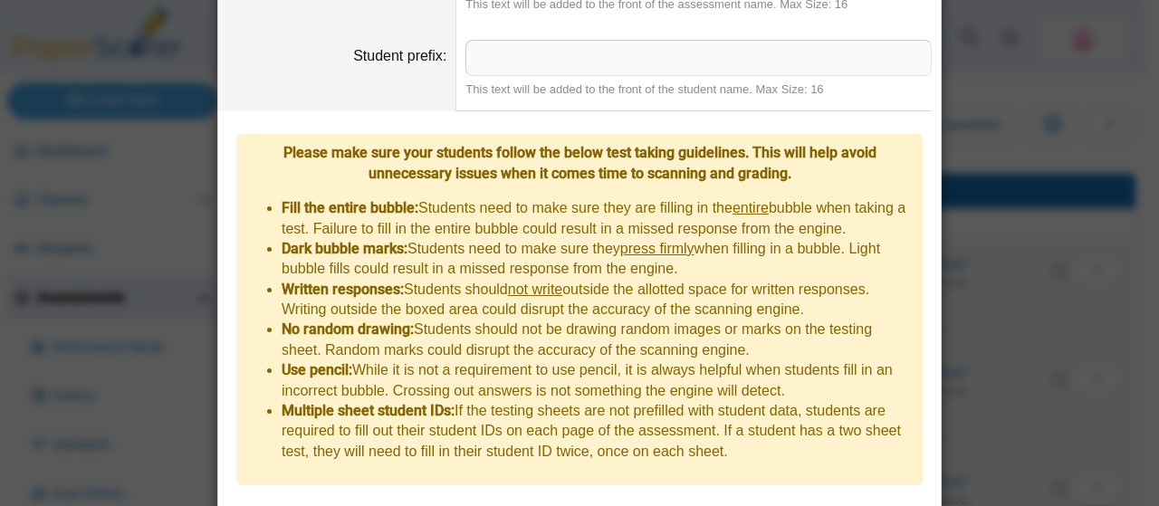
scroll to position [774, 0]
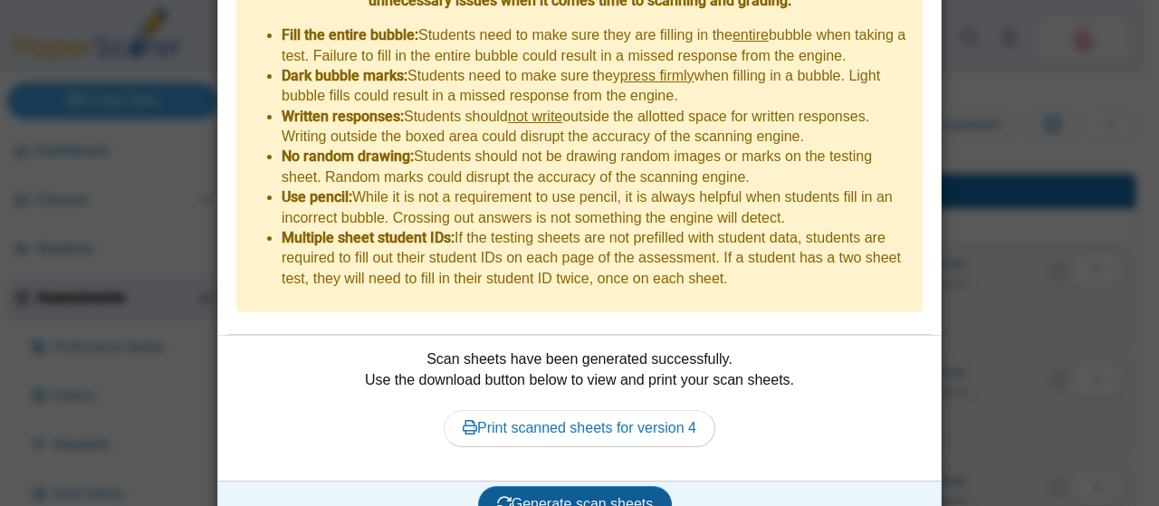
click at [590, 496] on span "Generate scan sheets" at bounding box center [575, 503] width 157 height 15
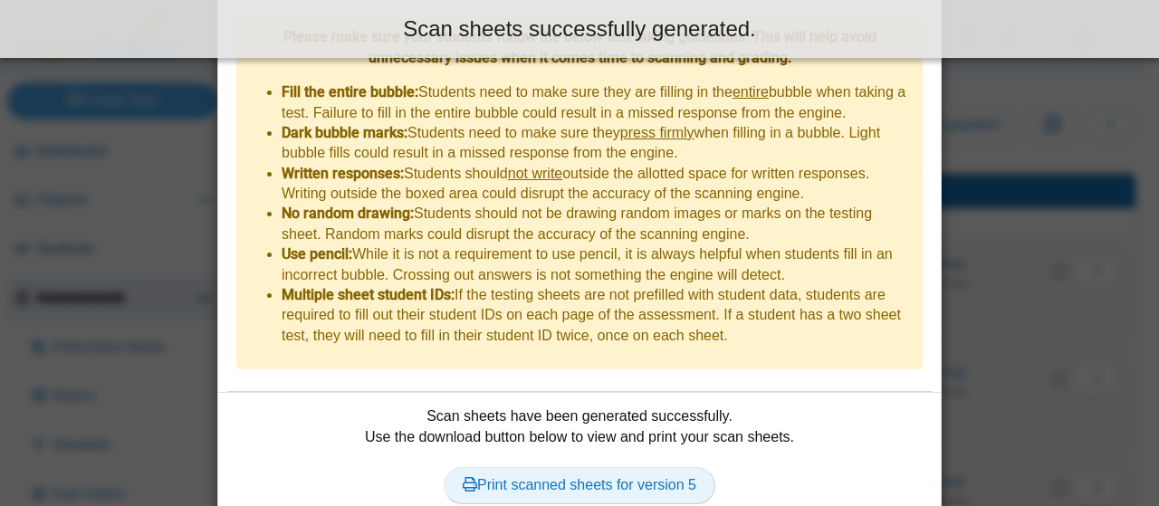
click at [596, 467] on link "Print scanned sheets for version 5" at bounding box center [580, 485] width 272 height 36
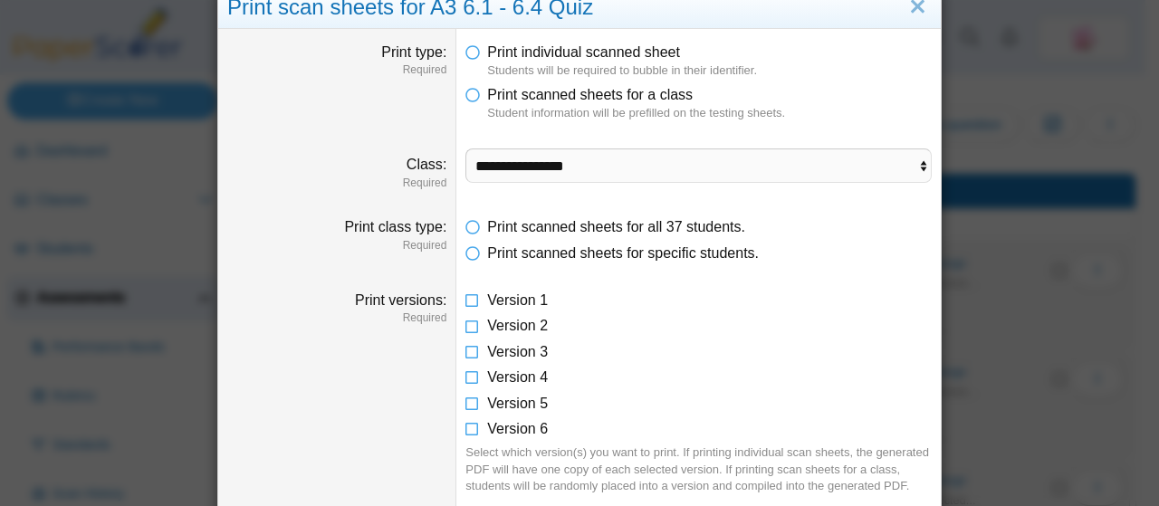
scroll to position [30, 0]
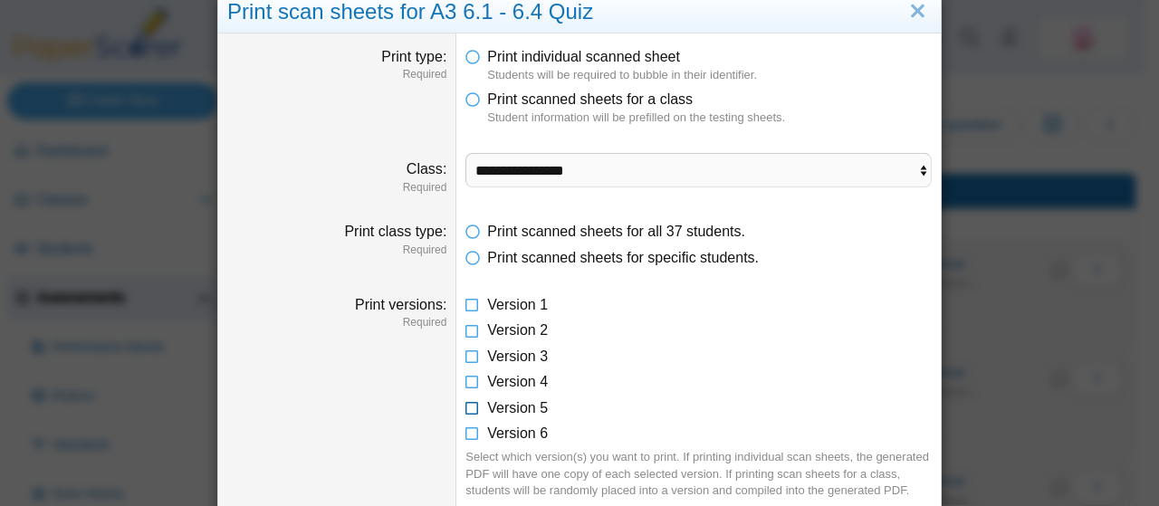
click at [465, 408] on icon at bounding box center [472, 404] width 14 height 13
click at [487, 441] on span "Version 6" at bounding box center [517, 433] width 61 height 15
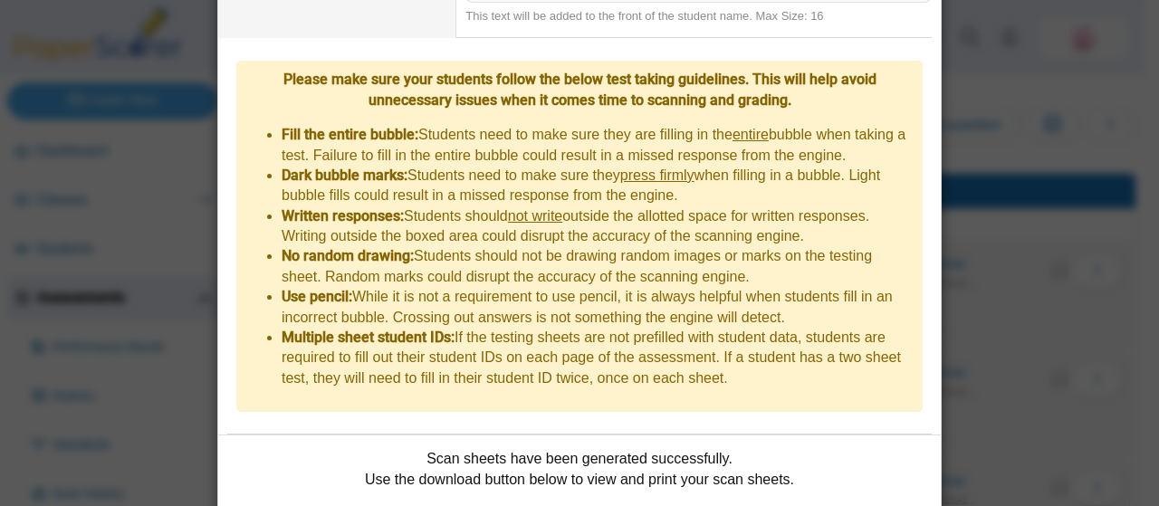
scroll to position [774, 0]
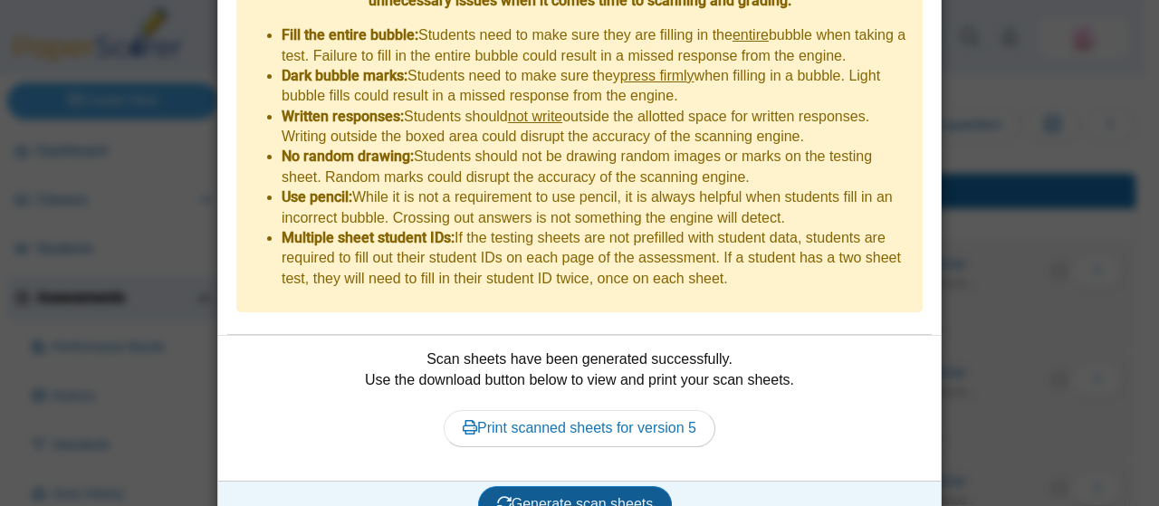
click at [618, 496] on span "Generate scan sheets" at bounding box center [575, 503] width 157 height 15
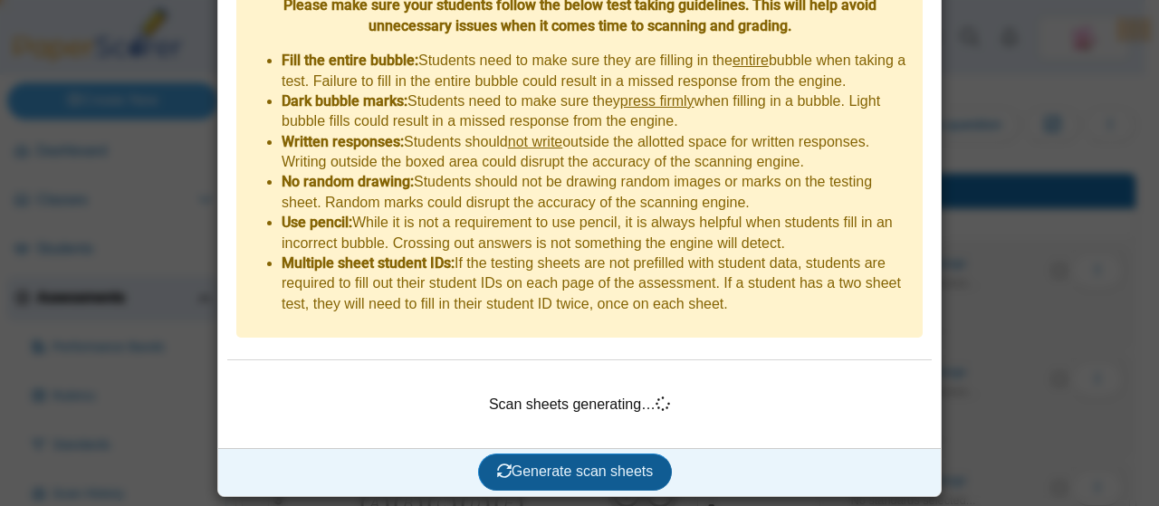
scroll to position [717, 0]
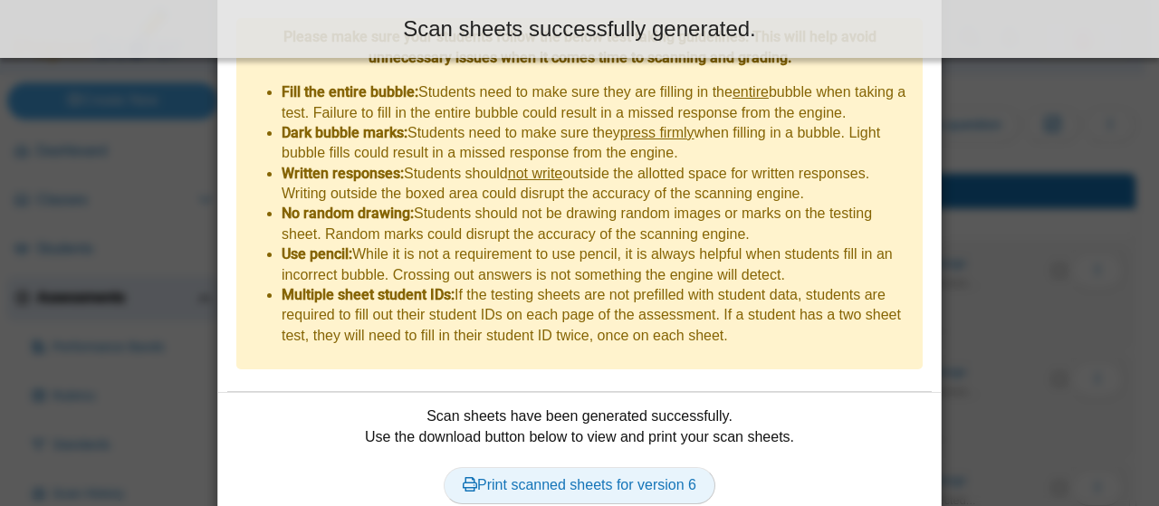
click at [611, 467] on link "Print scanned sheets for version 6" at bounding box center [580, 485] width 272 height 36
